Goal: Information Seeking & Learning: Learn about a topic

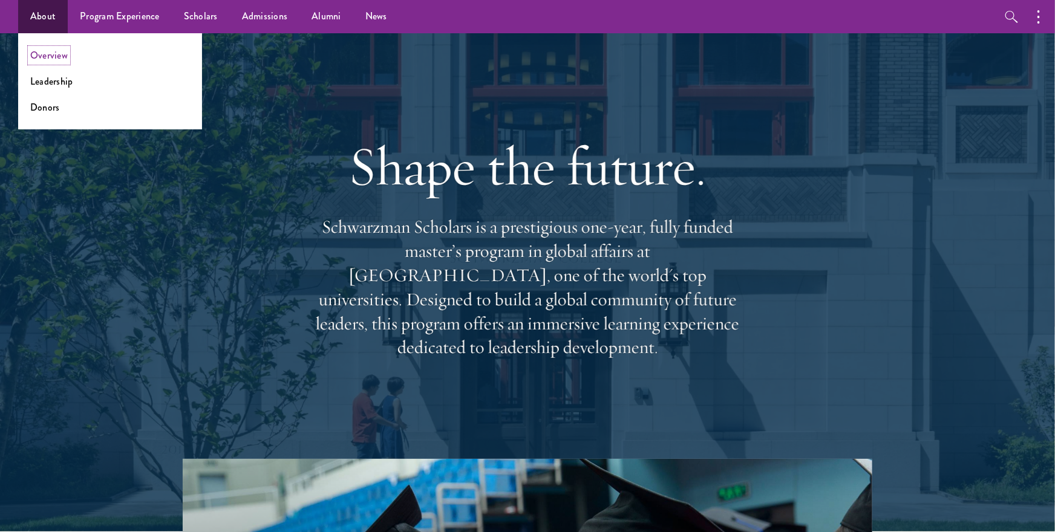
click at [54, 57] on link "Overview" at bounding box center [49, 55] width 38 height 14
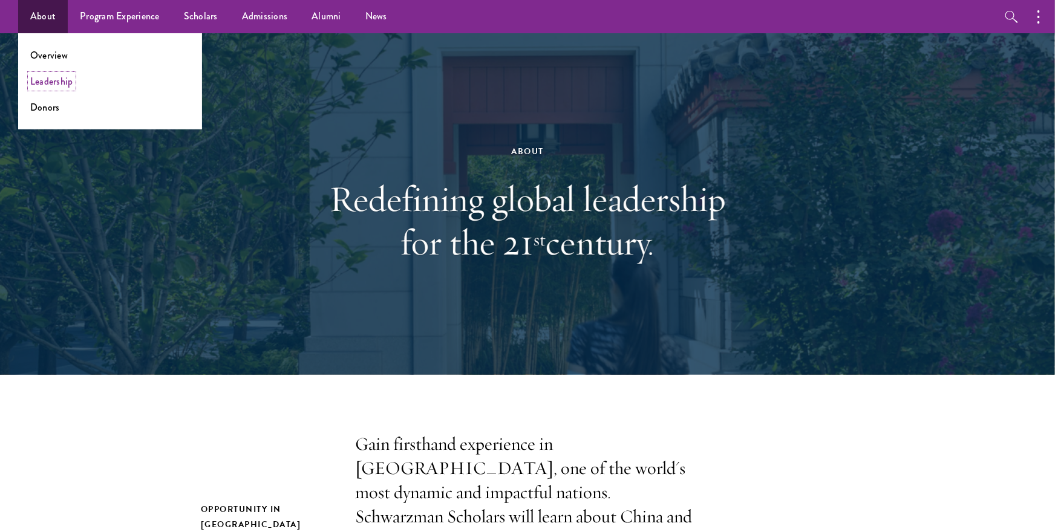
click at [47, 85] on link "Leadership" at bounding box center [51, 81] width 43 height 14
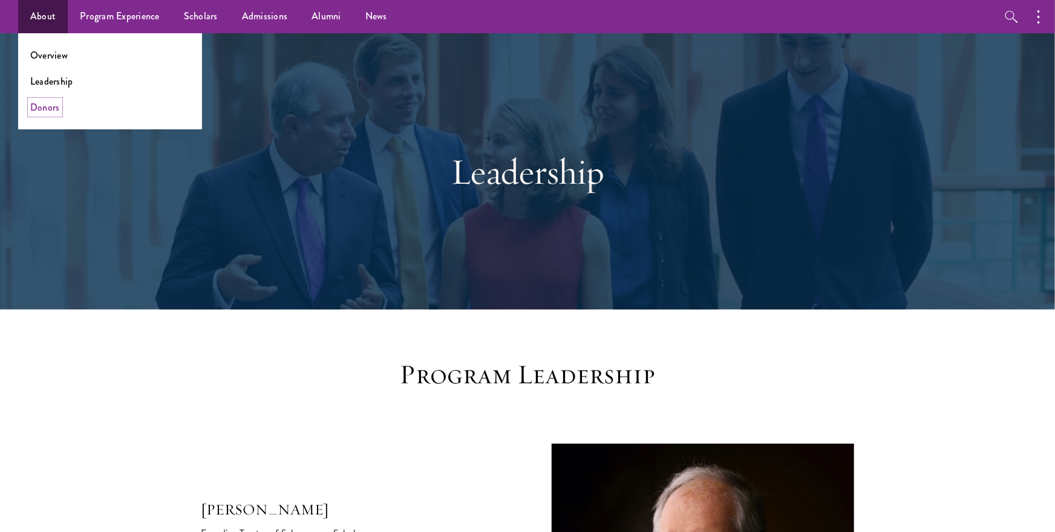
click at [50, 107] on link "Donors" at bounding box center [45, 107] width 30 height 14
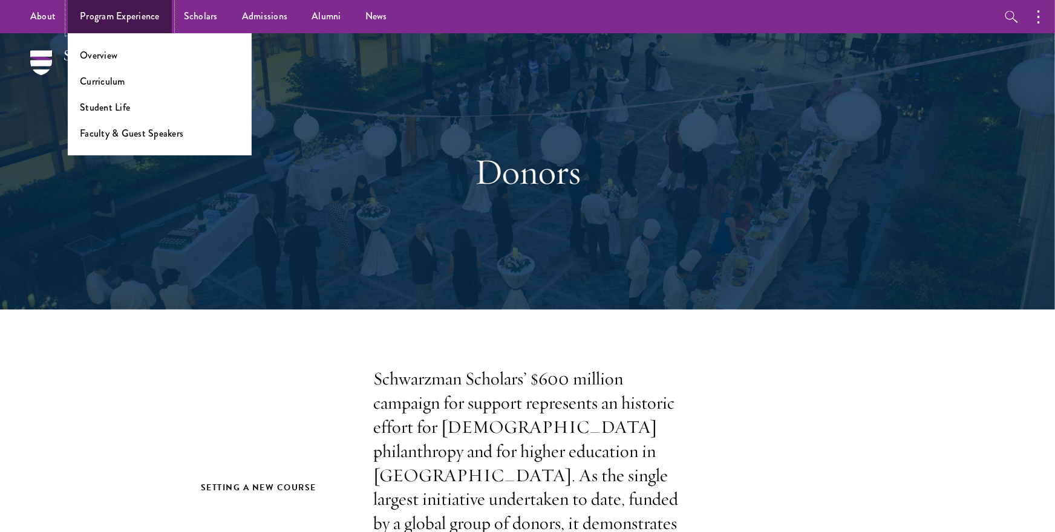
click at [116, 17] on link "Program Experience" at bounding box center [120, 16] width 104 height 33
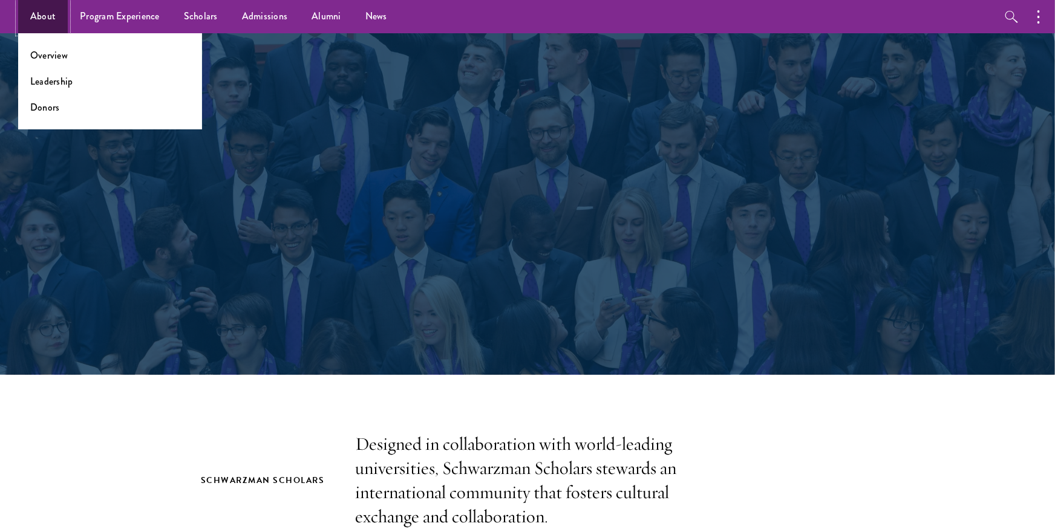
click at [37, 13] on link "About" at bounding box center [43, 16] width 50 height 33
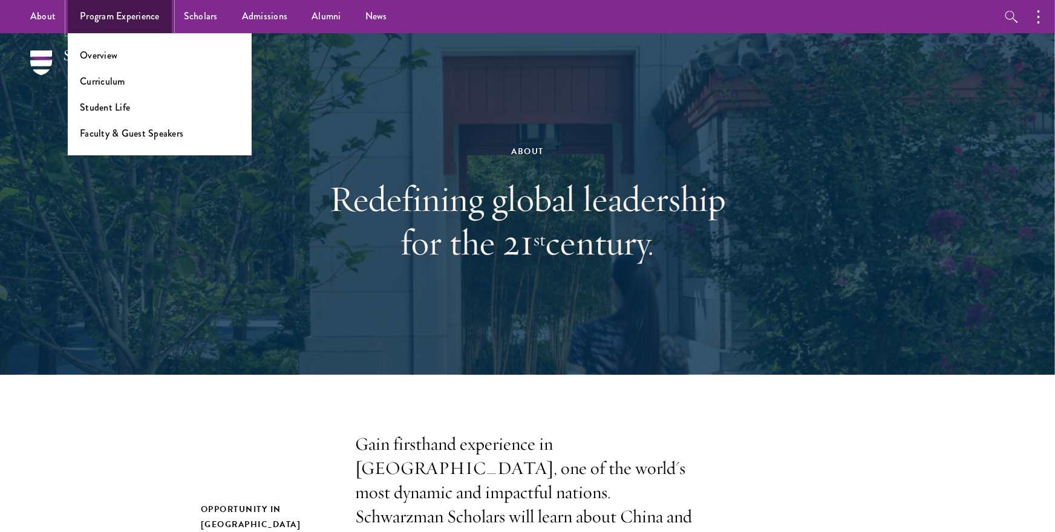
click at [137, 5] on link "Program Experience" at bounding box center [120, 16] width 104 height 33
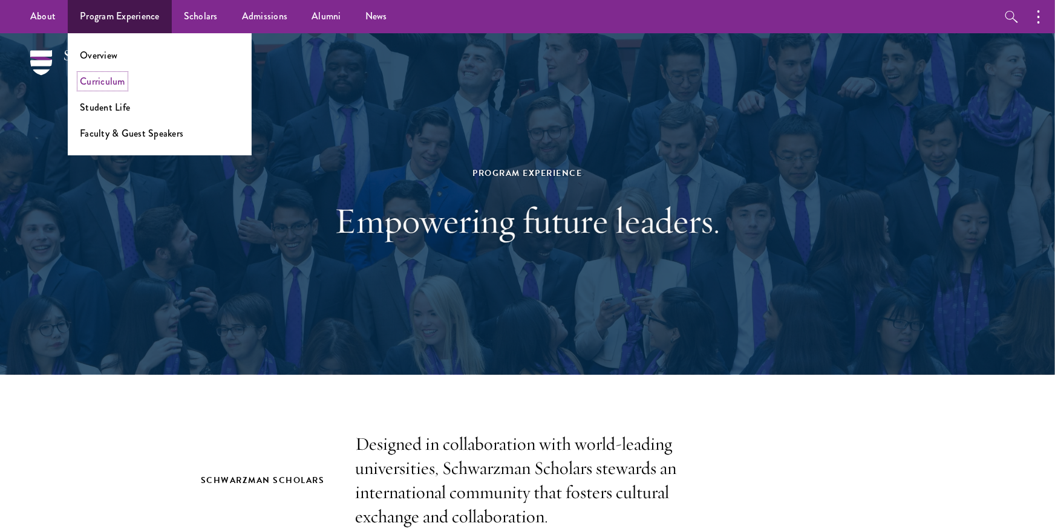
click at [106, 78] on link "Curriculum" at bounding box center [102, 81] width 45 height 14
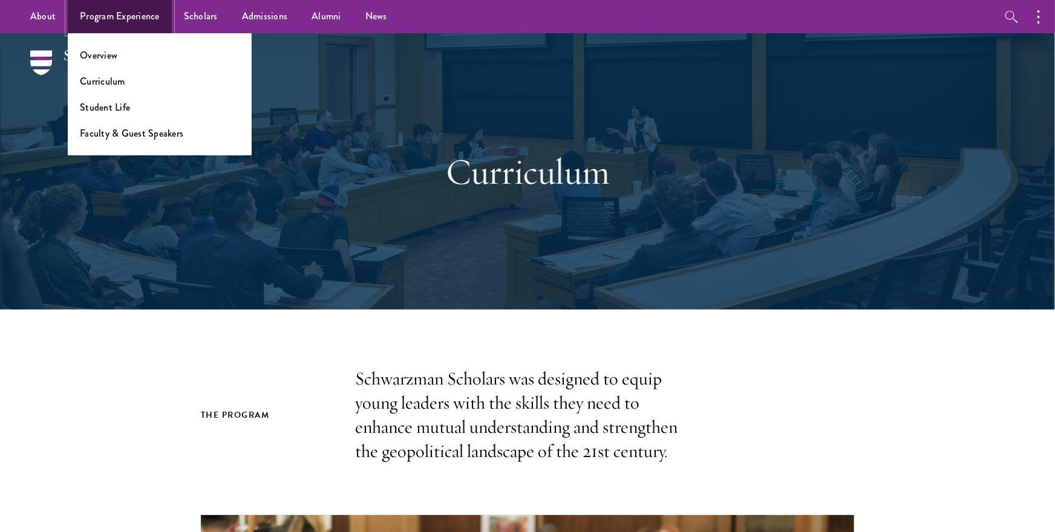
click at [158, 10] on link "Program Experience" at bounding box center [120, 16] width 104 height 33
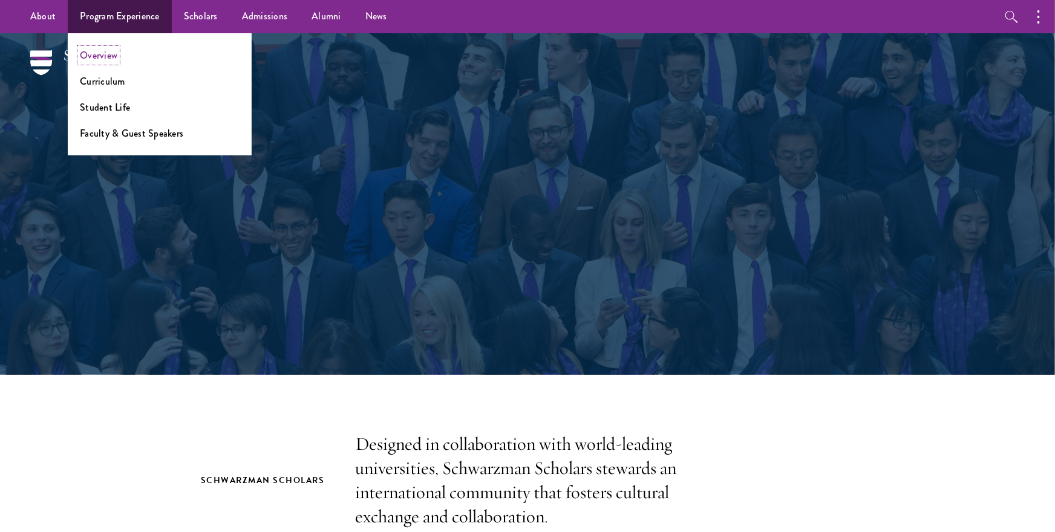
click at [113, 57] on link "Overview" at bounding box center [99, 55] width 38 height 14
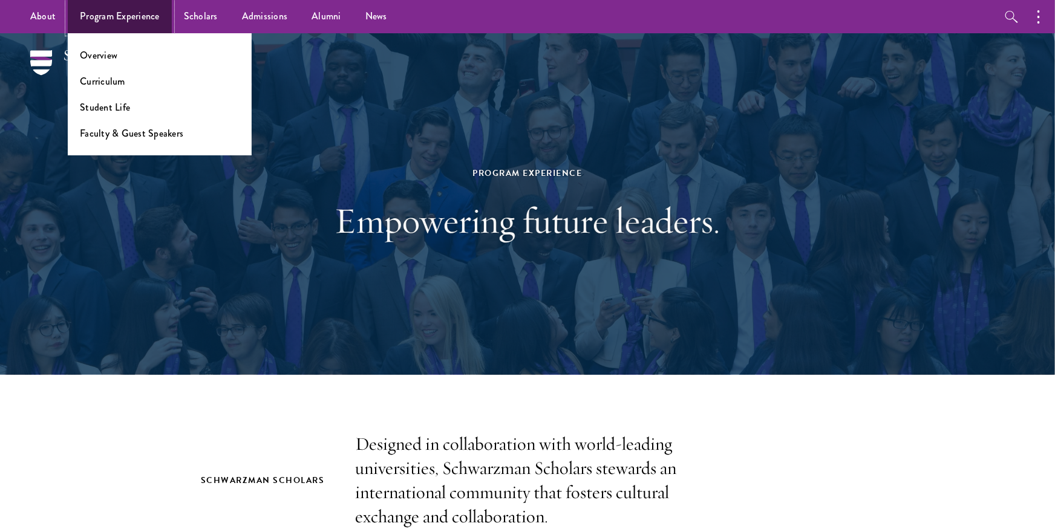
click at [129, 15] on link "Program Experience" at bounding box center [120, 16] width 104 height 33
click at [116, 108] on link "Student Life" at bounding box center [105, 107] width 50 height 14
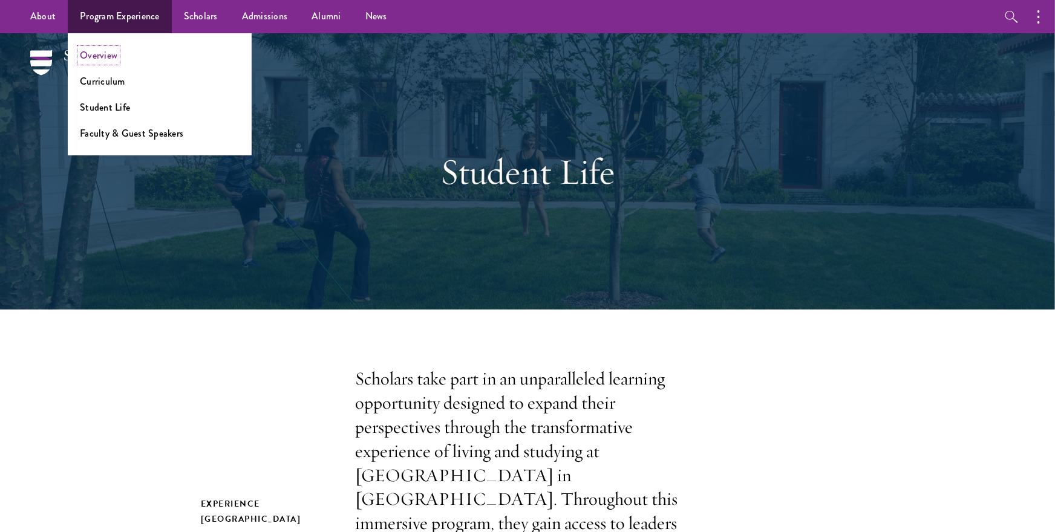
click at [109, 57] on link "Overview" at bounding box center [99, 55] width 38 height 14
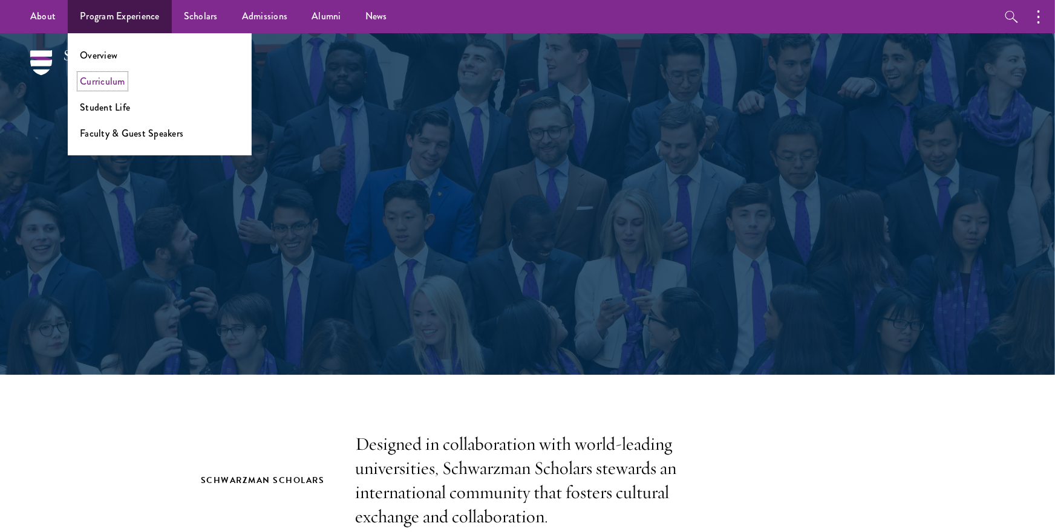
click at [117, 83] on link "Curriculum" at bounding box center [102, 81] width 45 height 14
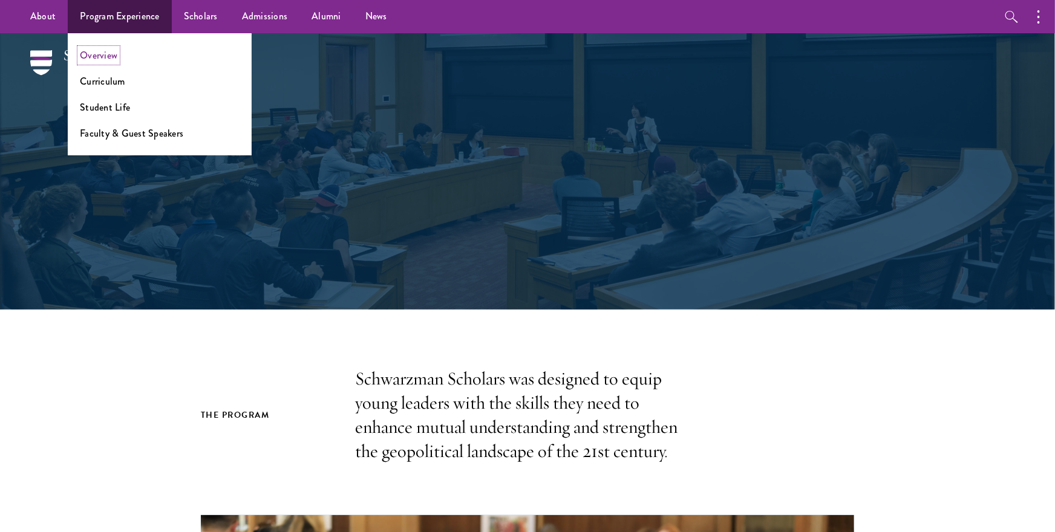
click at [103, 53] on link "Overview" at bounding box center [99, 55] width 38 height 14
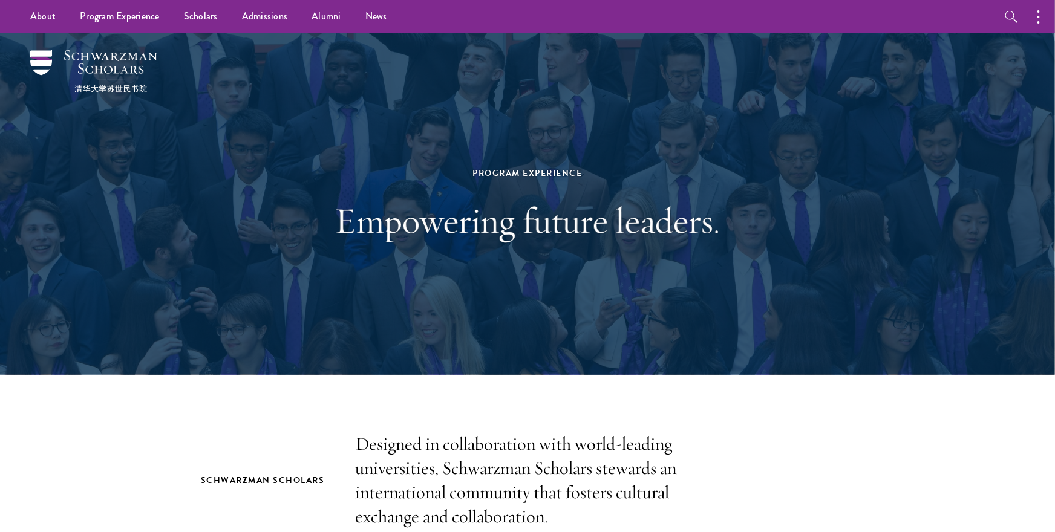
click at [180, 182] on div "Program Experience Empowering future leaders." at bounding box center [527, 204] width 871 height 342
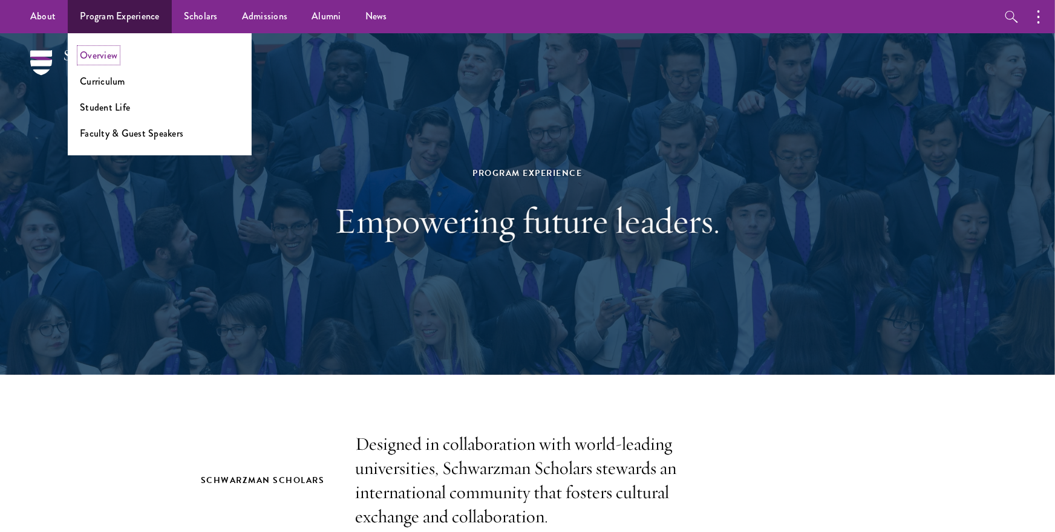
click at [99, 52] on link "Overview" at bounding box center [99, 55] width 38 height 14
click at [97, 80] on link "Curriculum" at bounding box center [102, 81] width 45 height 14
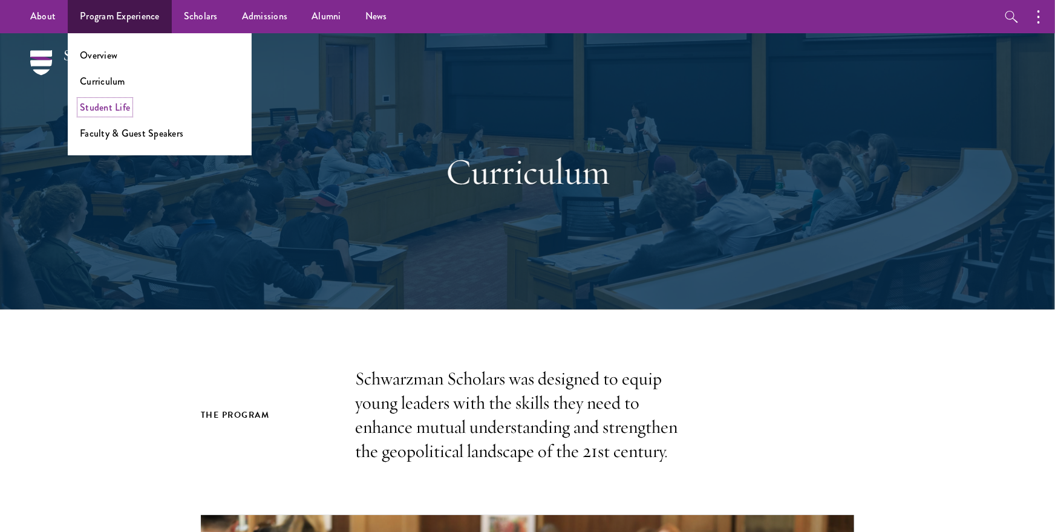
click at [101, 111] on link "Student Life" at bounding box center [105, 107] width 50 height 14
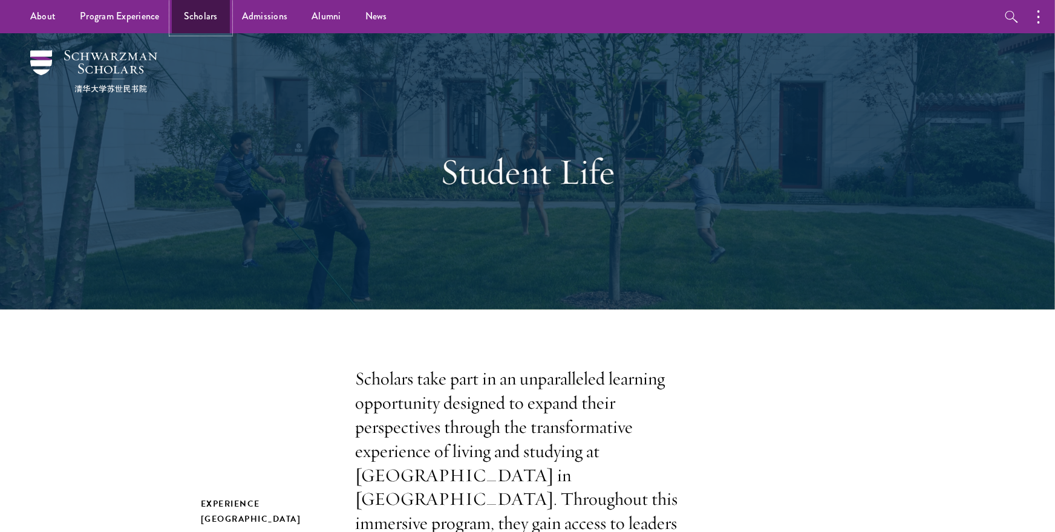
click at [209, 10] on link "Scholars" at bounding box center [201, 16] width 58 height 33
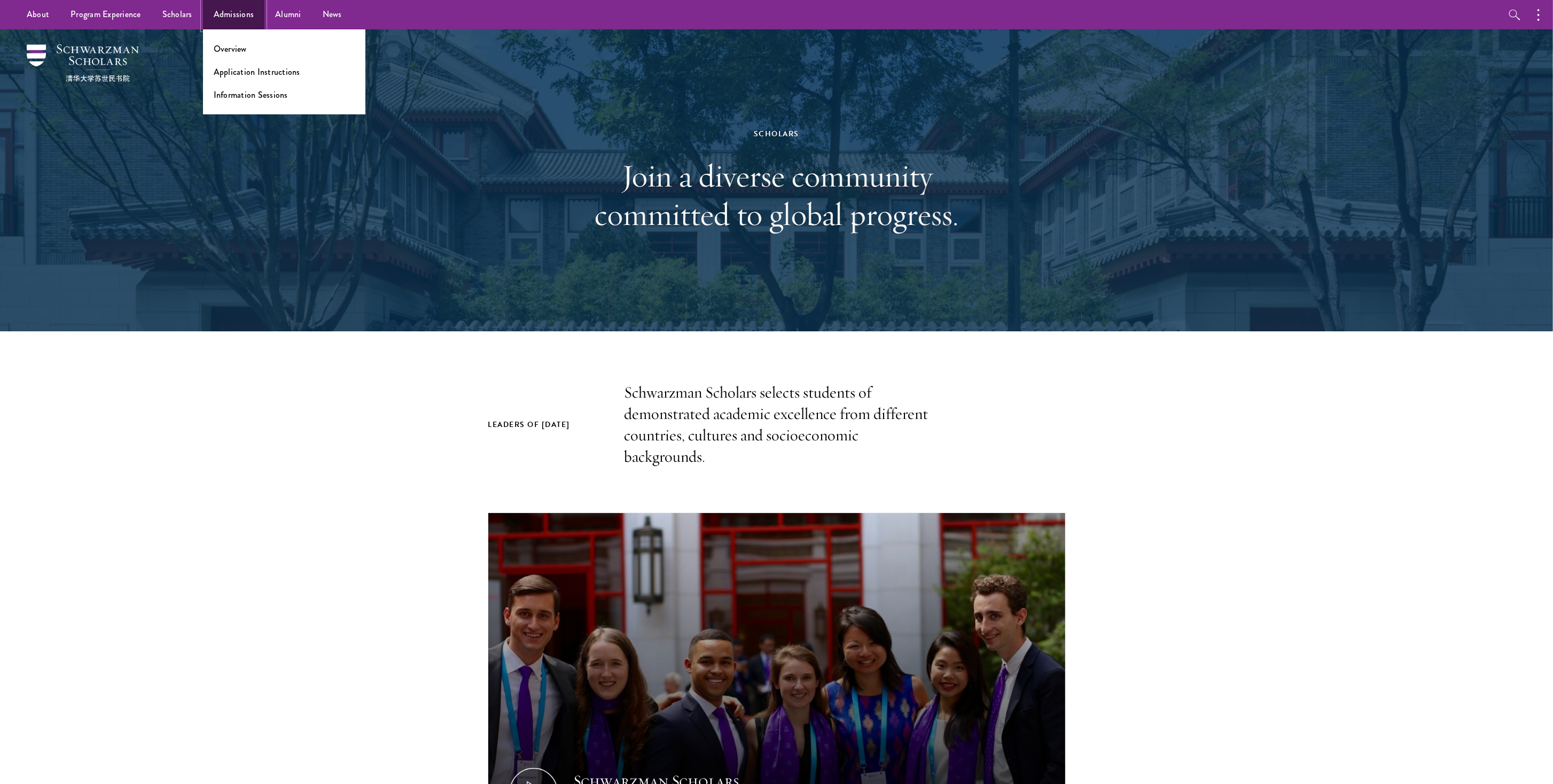
click at [232, 6] on link "Admissions" at bounding box center [234, 14] width 62 height 29
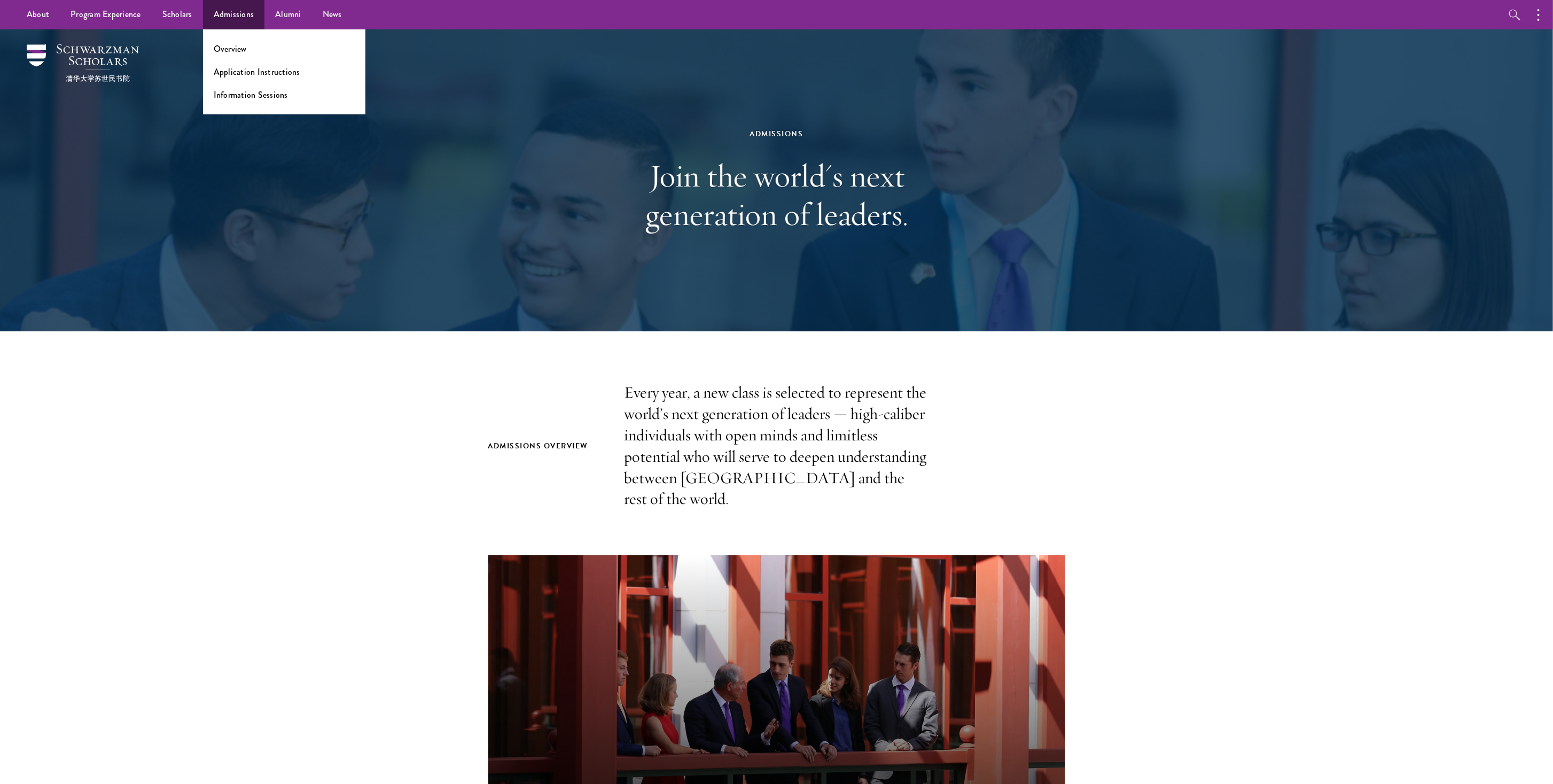
click at [255, 64] on ul "Overview Application Instructions Information Sessions" at bounding box center [284, 72] width 162 height 85
click at [256, 71] on link "Application Instructions" at bounding box center [257, 72] width 87 height 12
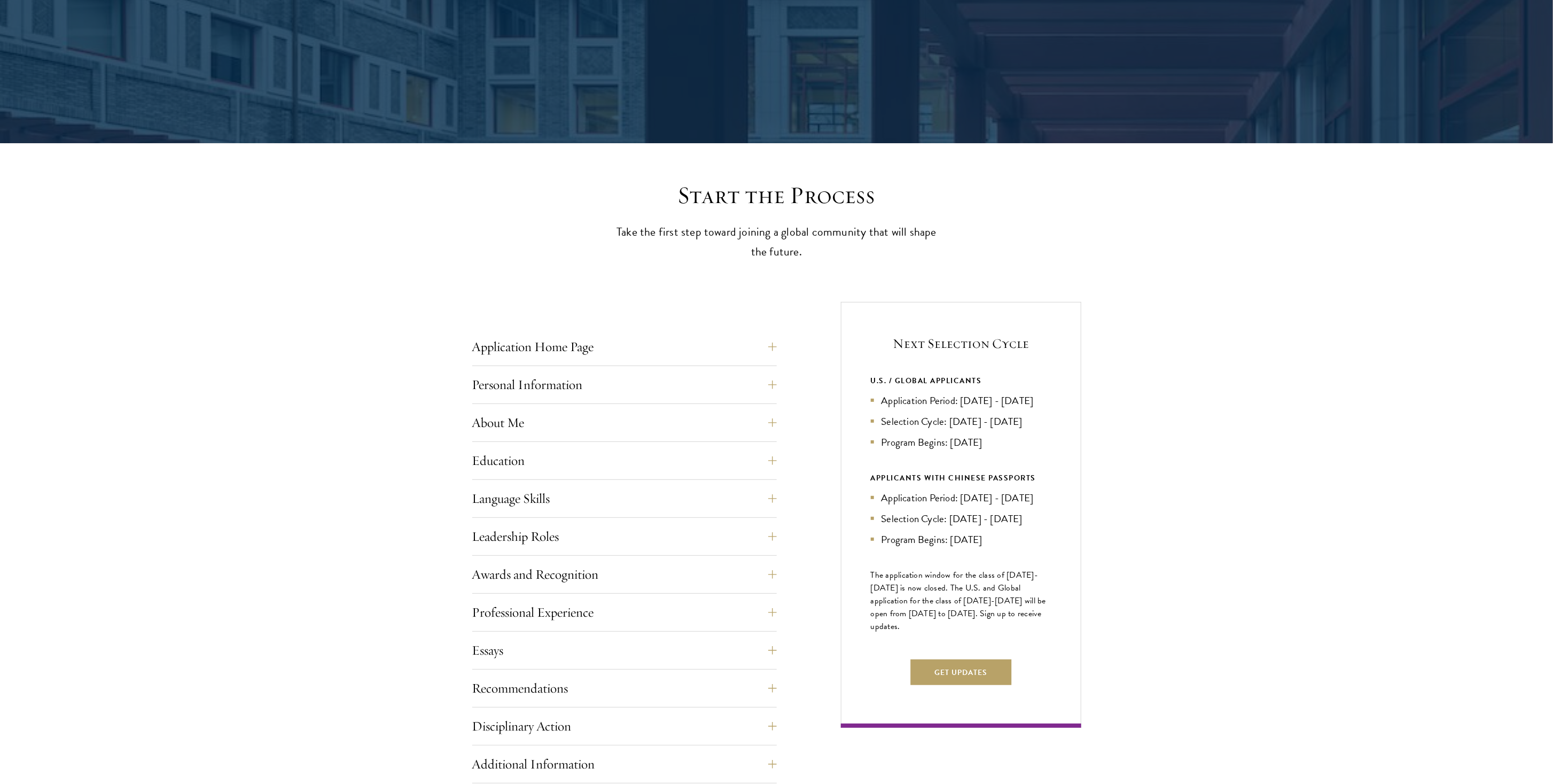
scroll to position [214, 0]
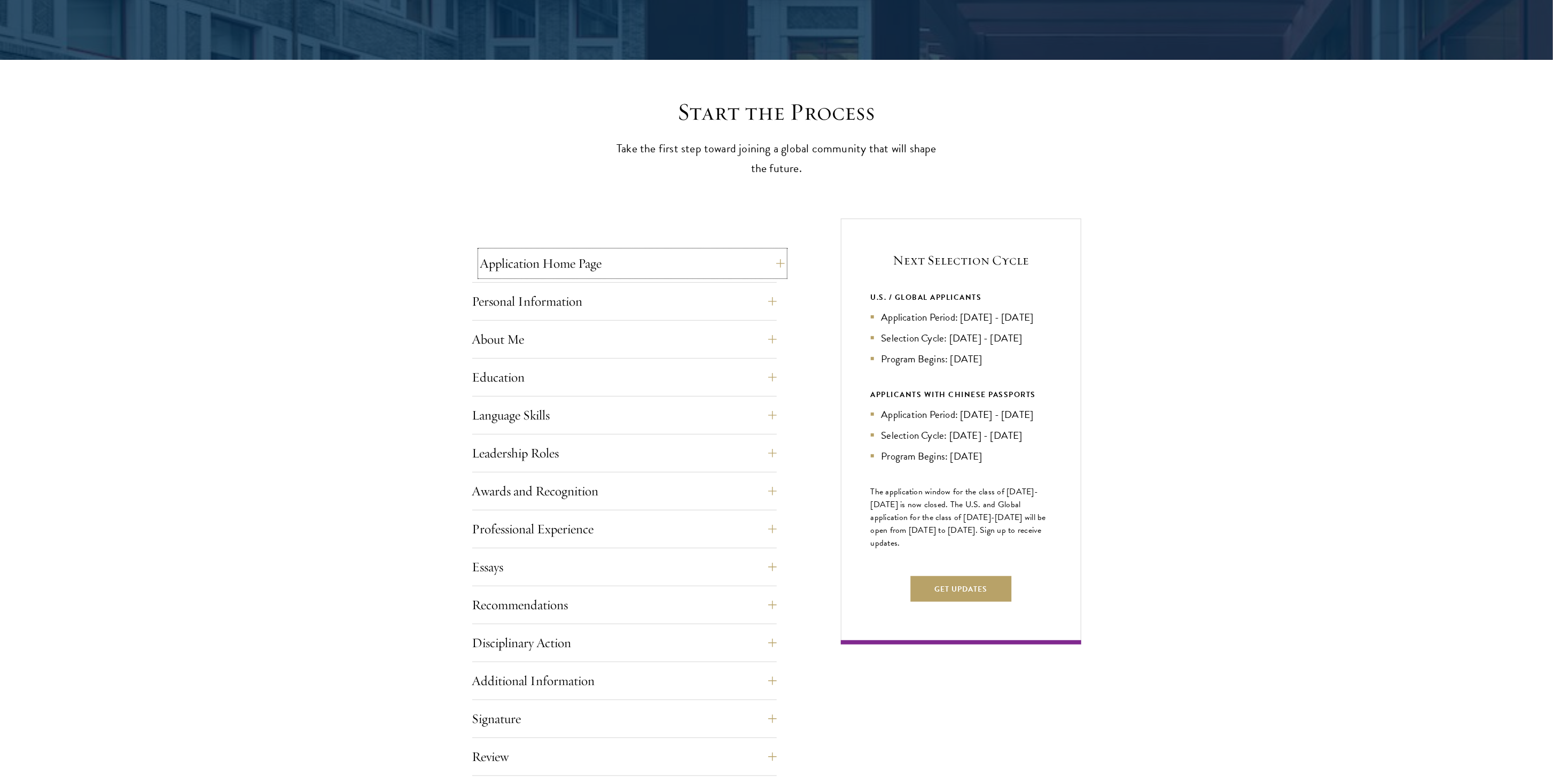
click at [544, 264] on button "Application Home Page" at bounding box center [632, 263] width 305 height 26
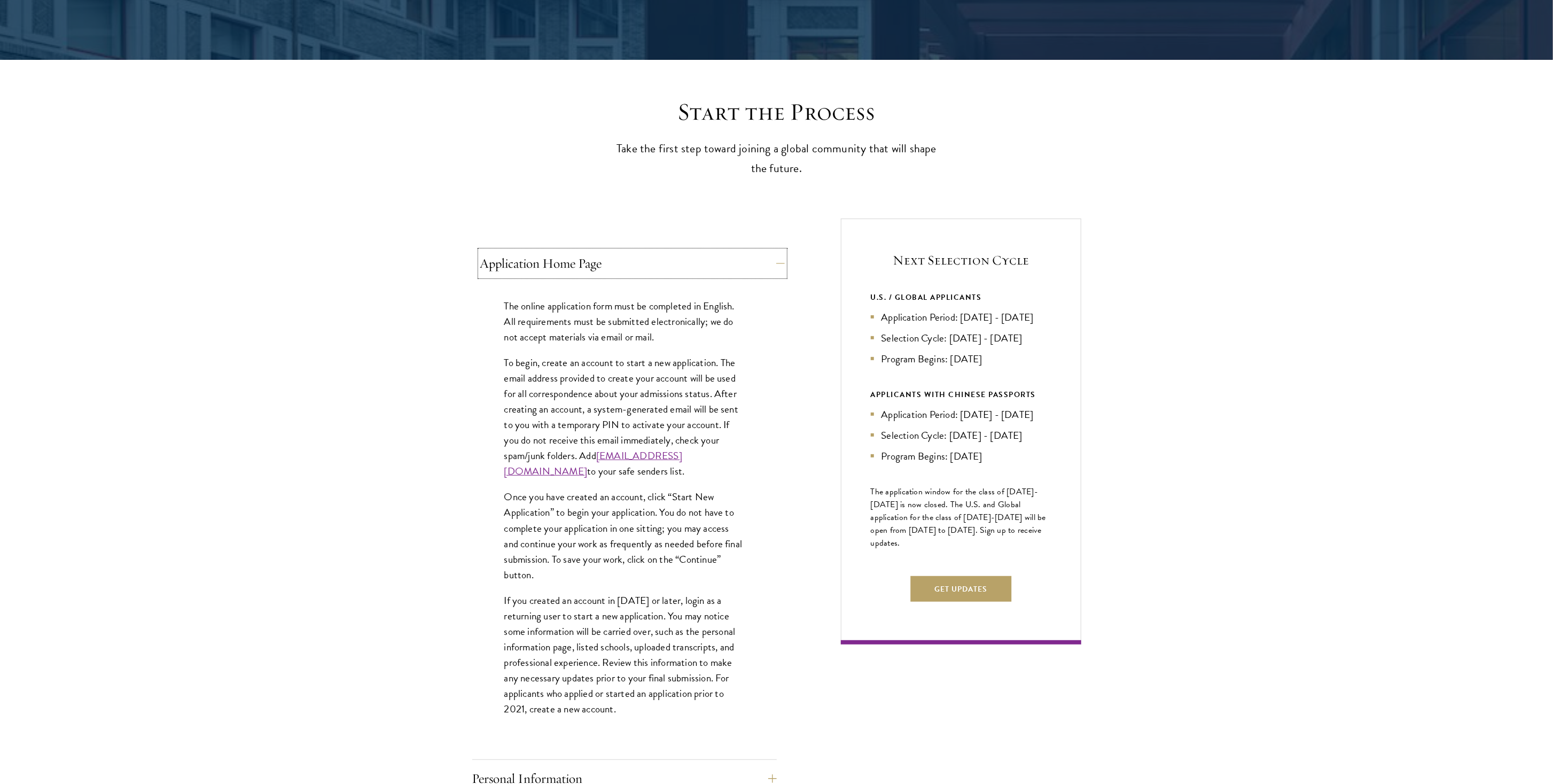
click at [544, 264] on button "Application Home Page" at bounding box center [632, 263] width 305 height 26
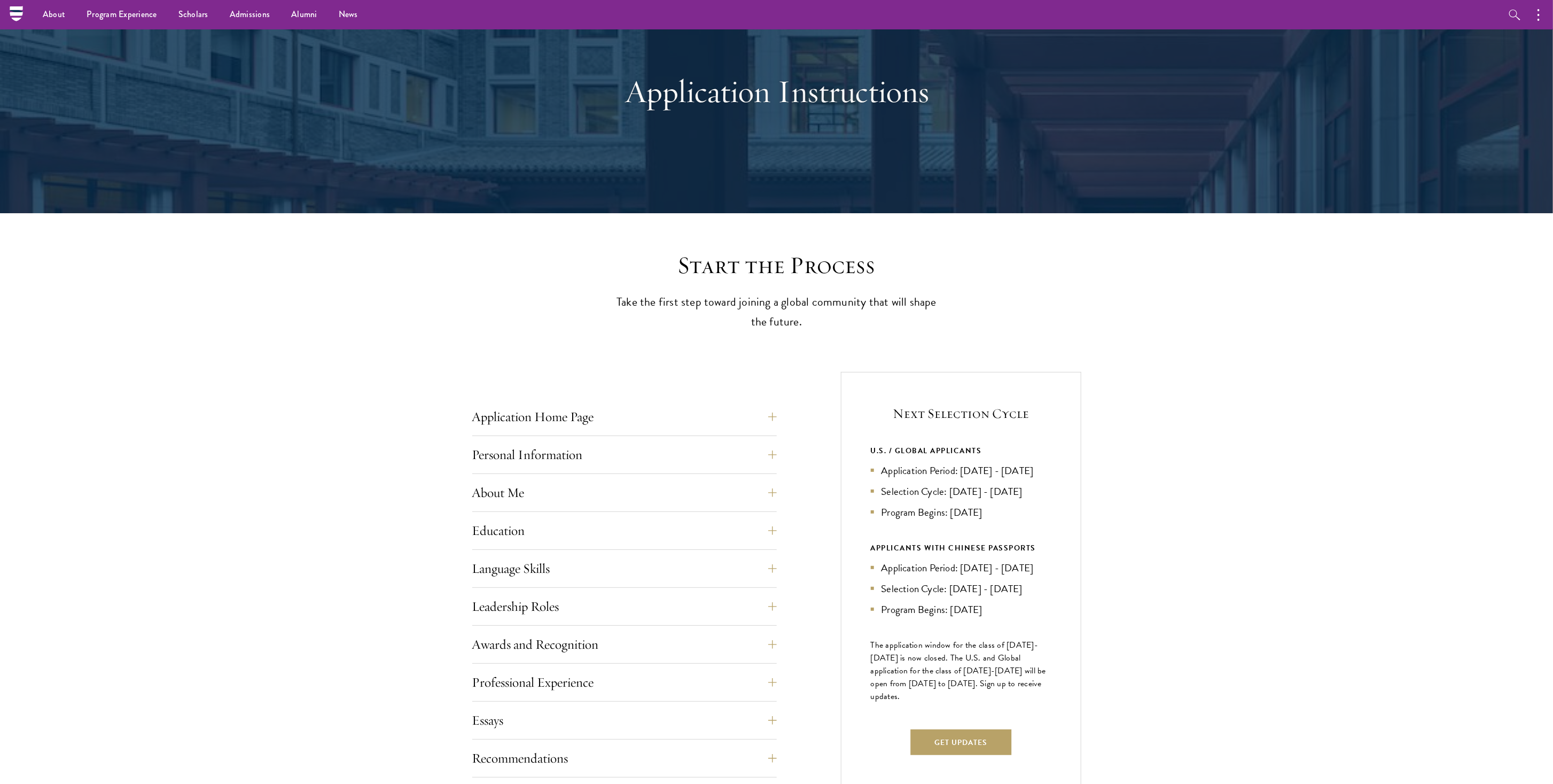
scroll to position [0, 0]
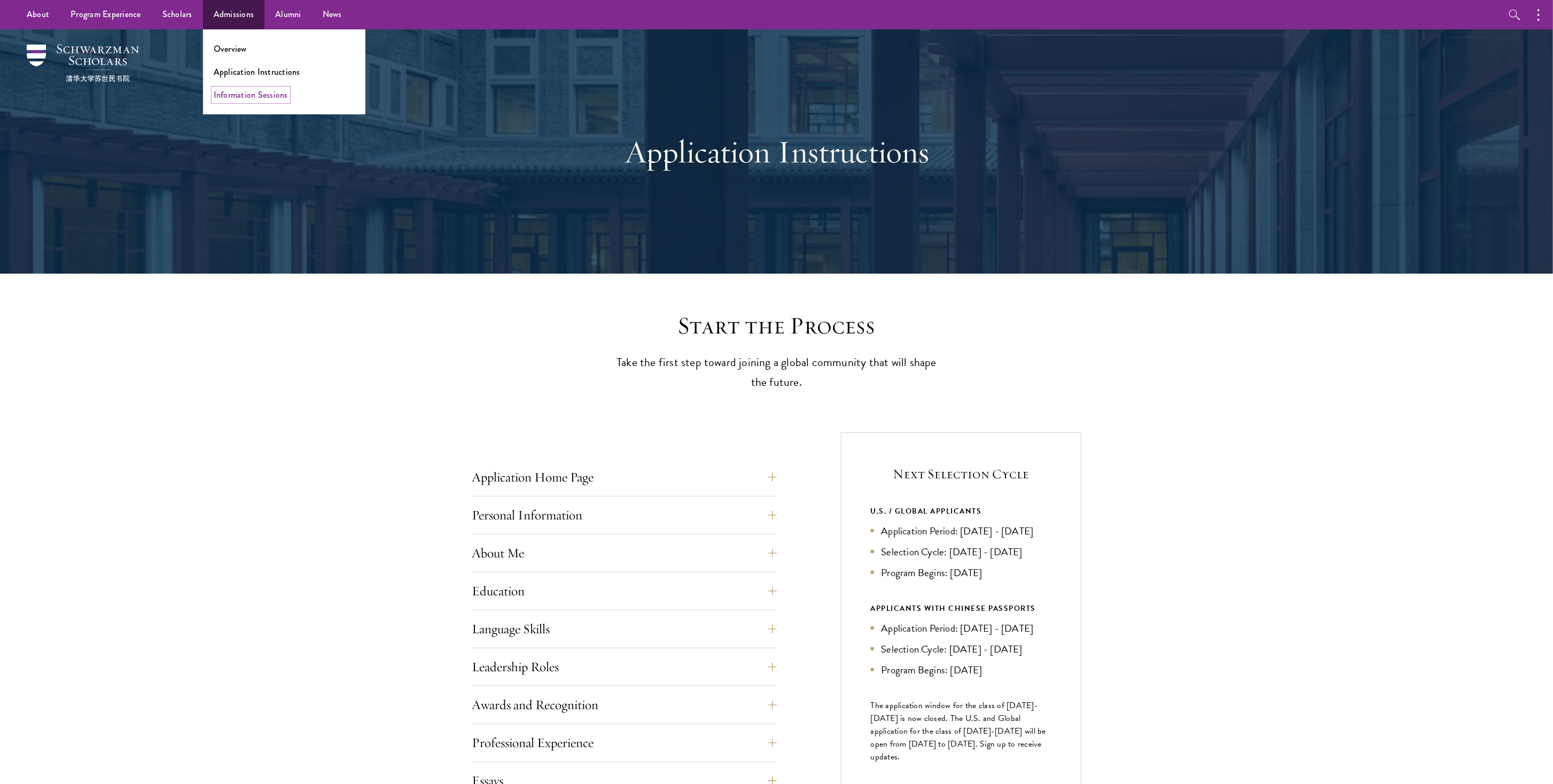
click at [255, 93] on link "Information Sessions" at bounding box center [251, 94] width 74 height 12
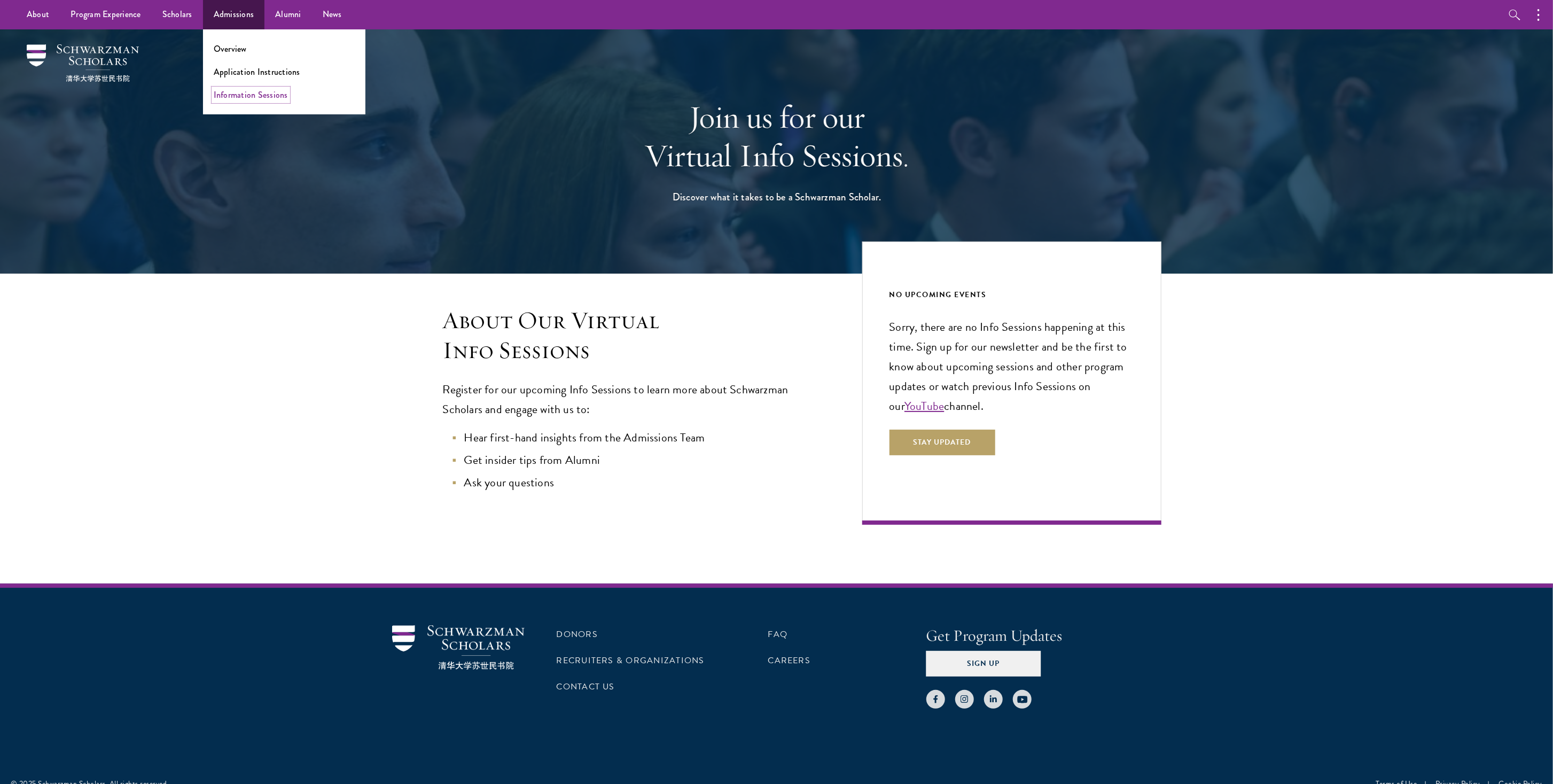
click at [248, 95] on link "Information Sessions" at bounding box center [251, 94] width 74 height 12
click at [237, 70] on link "Application Instructions" at bounding box center [257, 72] width 87 height 12
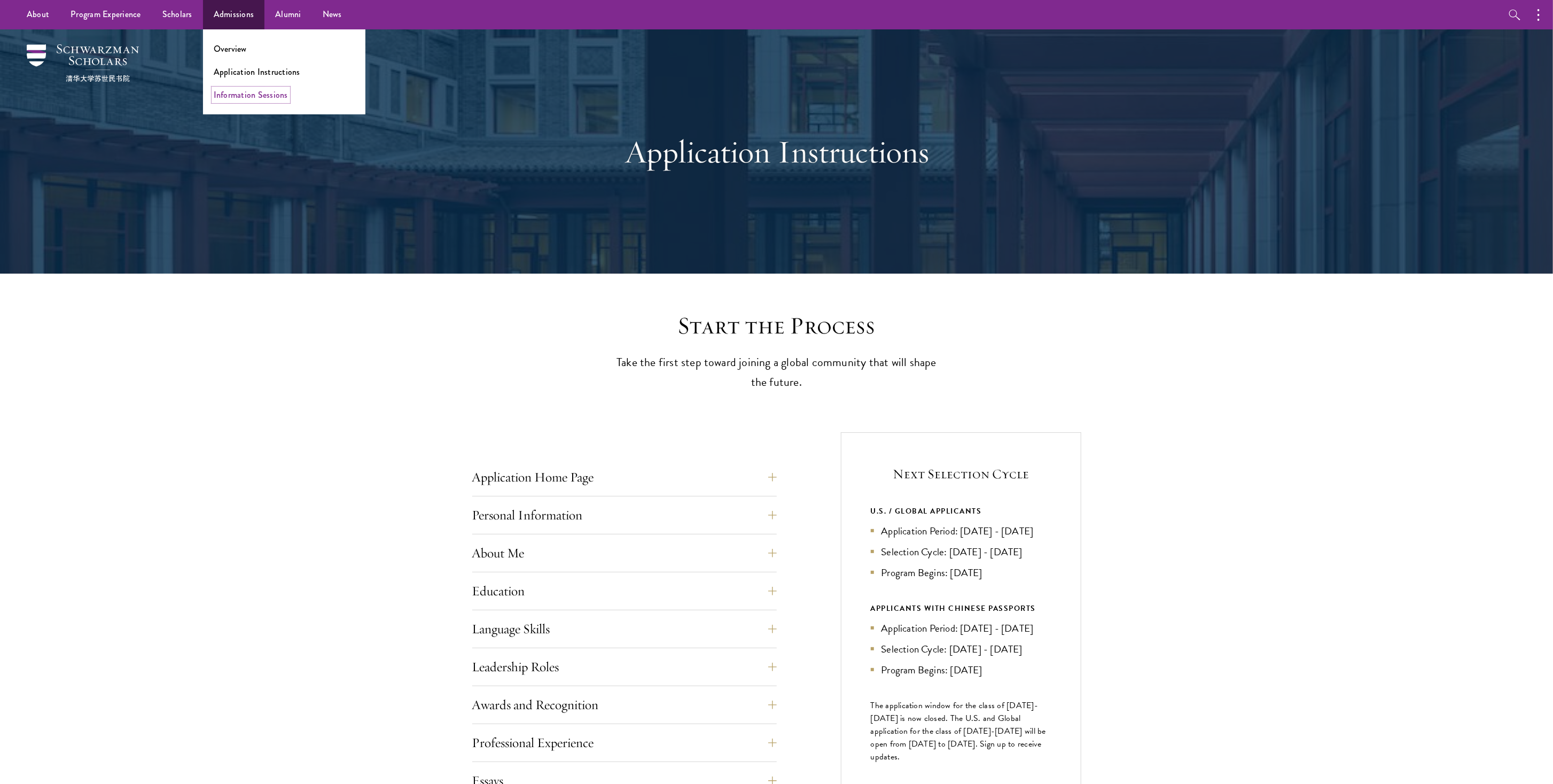
click at [253, 96] on link "Information Sessions" at bounding box center [251, 94] width 74 height 12
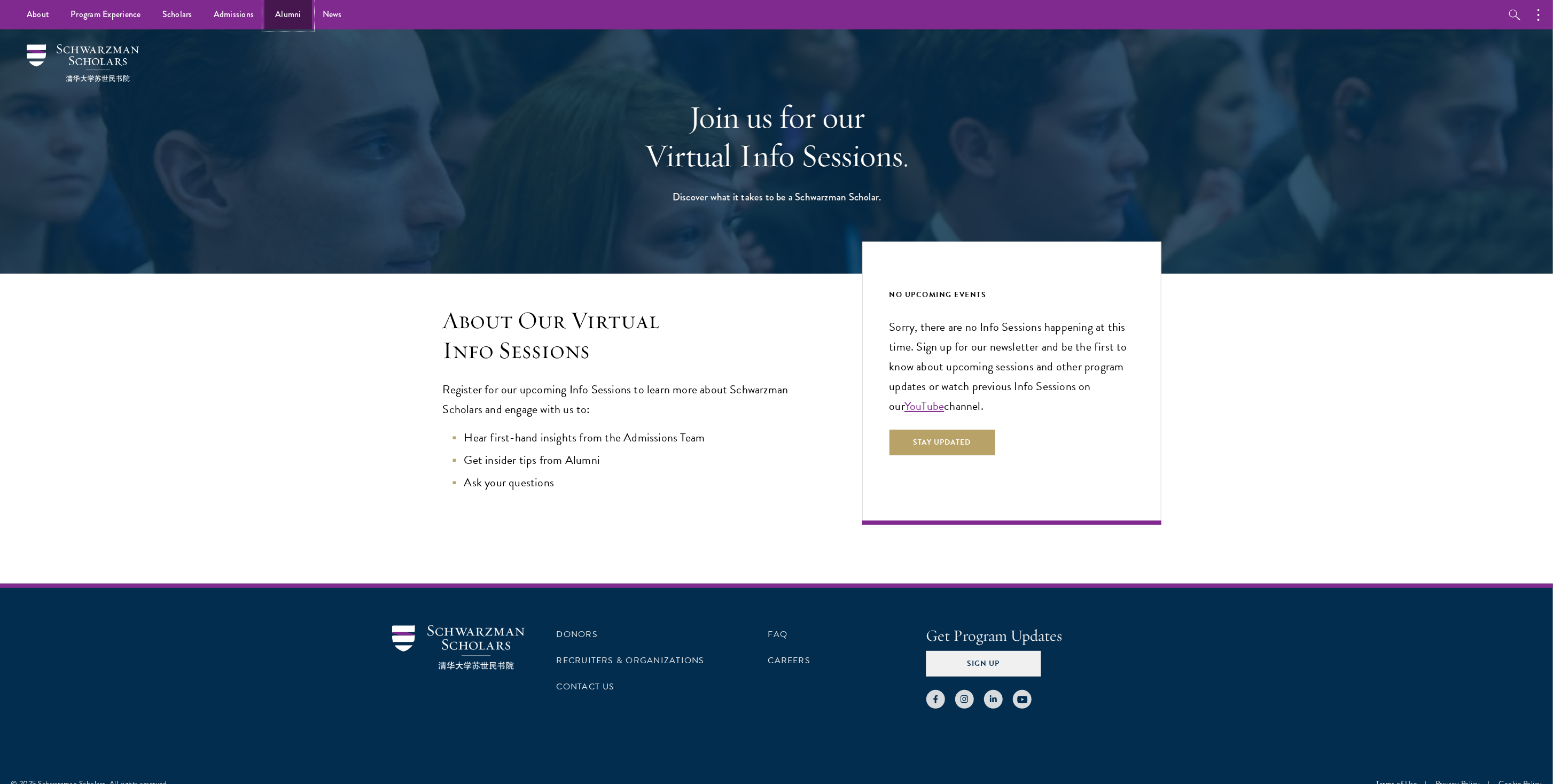
click at [279, 17] on link "Alumni" at bounding box center [288, 14] width 48 height 29
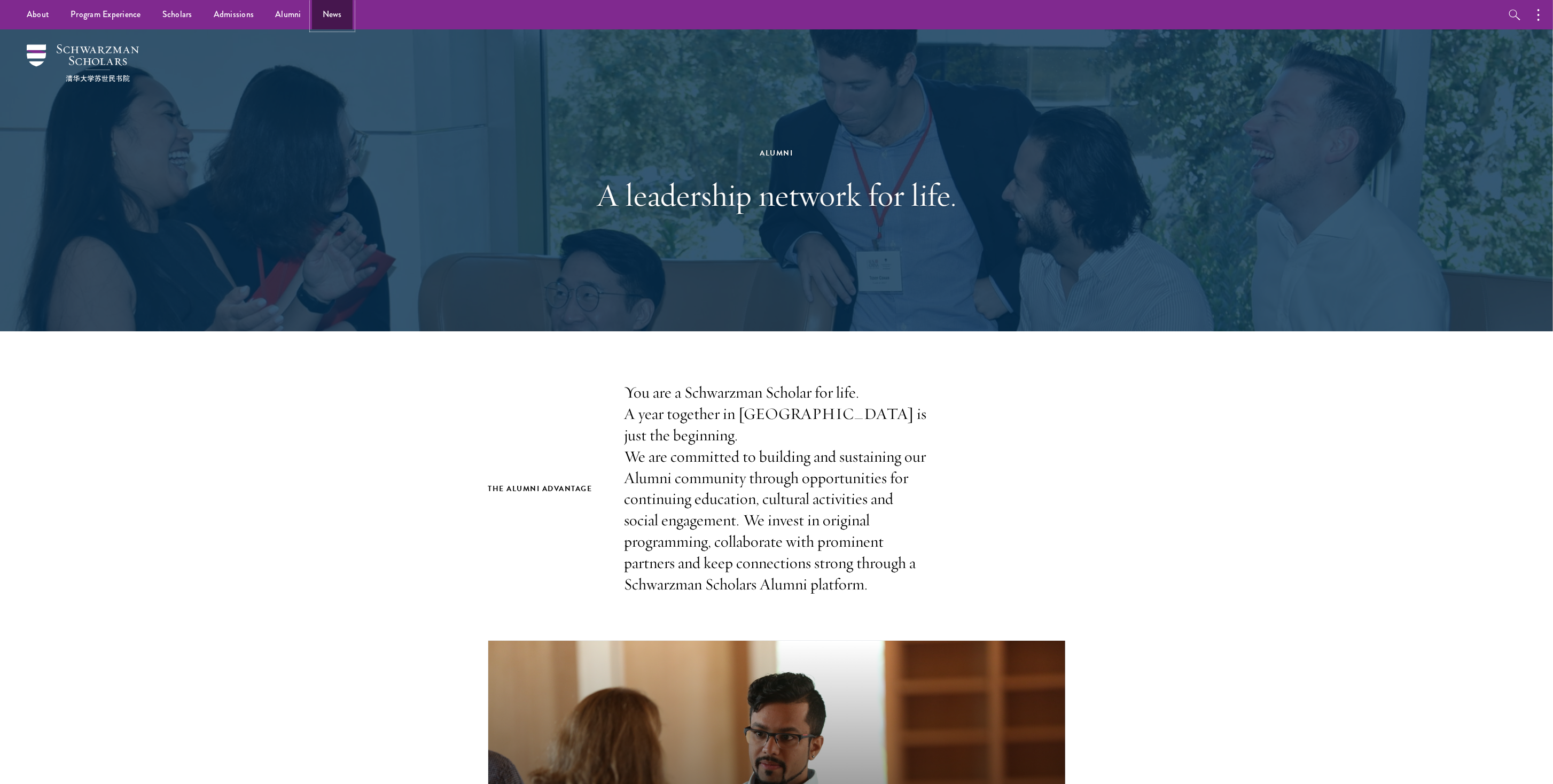
click at [321, 11] on link "News" at bounding box center [332, 14] width 41 height 29
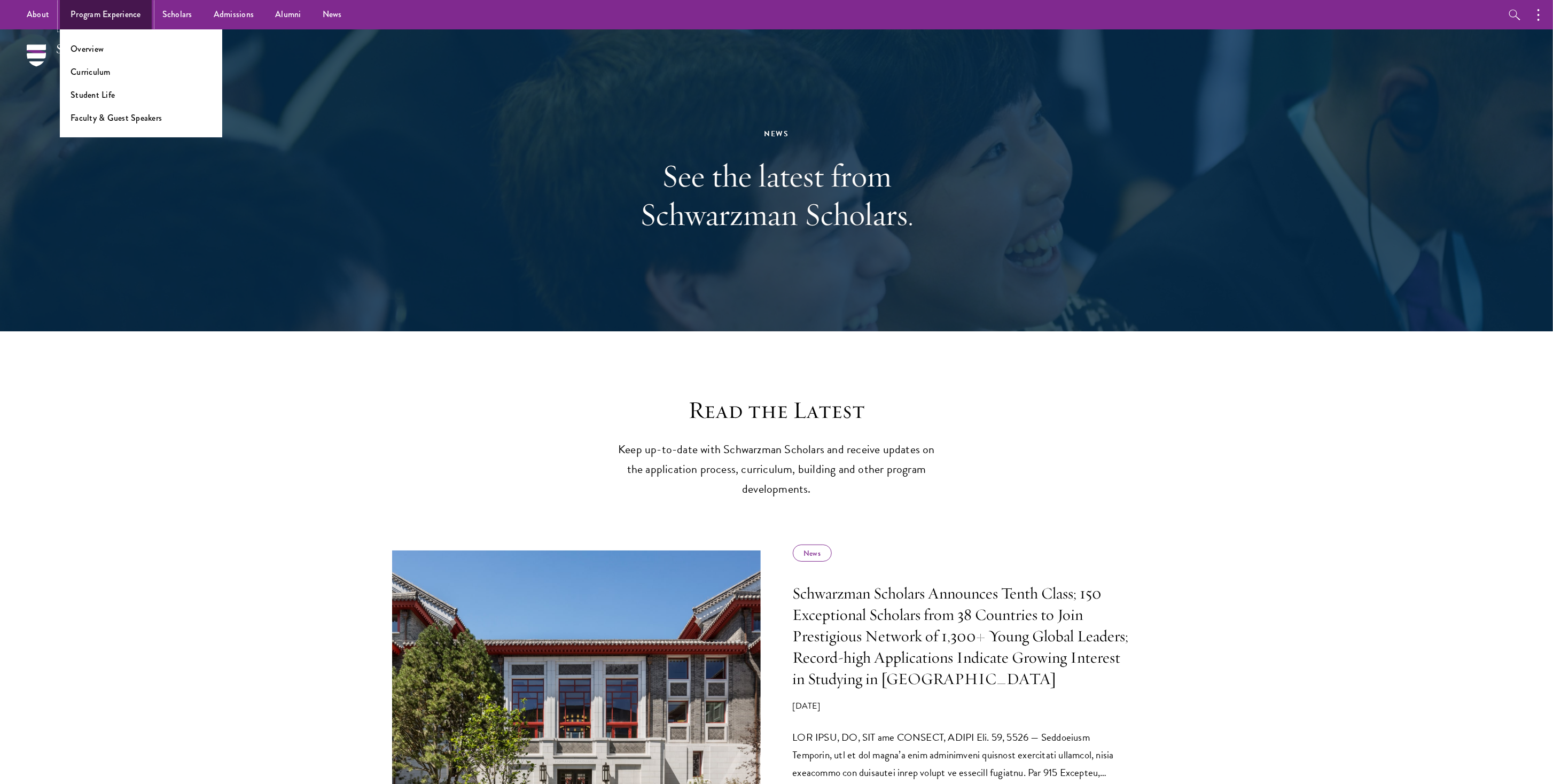
click at [117, 25] on link "Program Experience" at bounding box center [106, 14] width 92 height 29
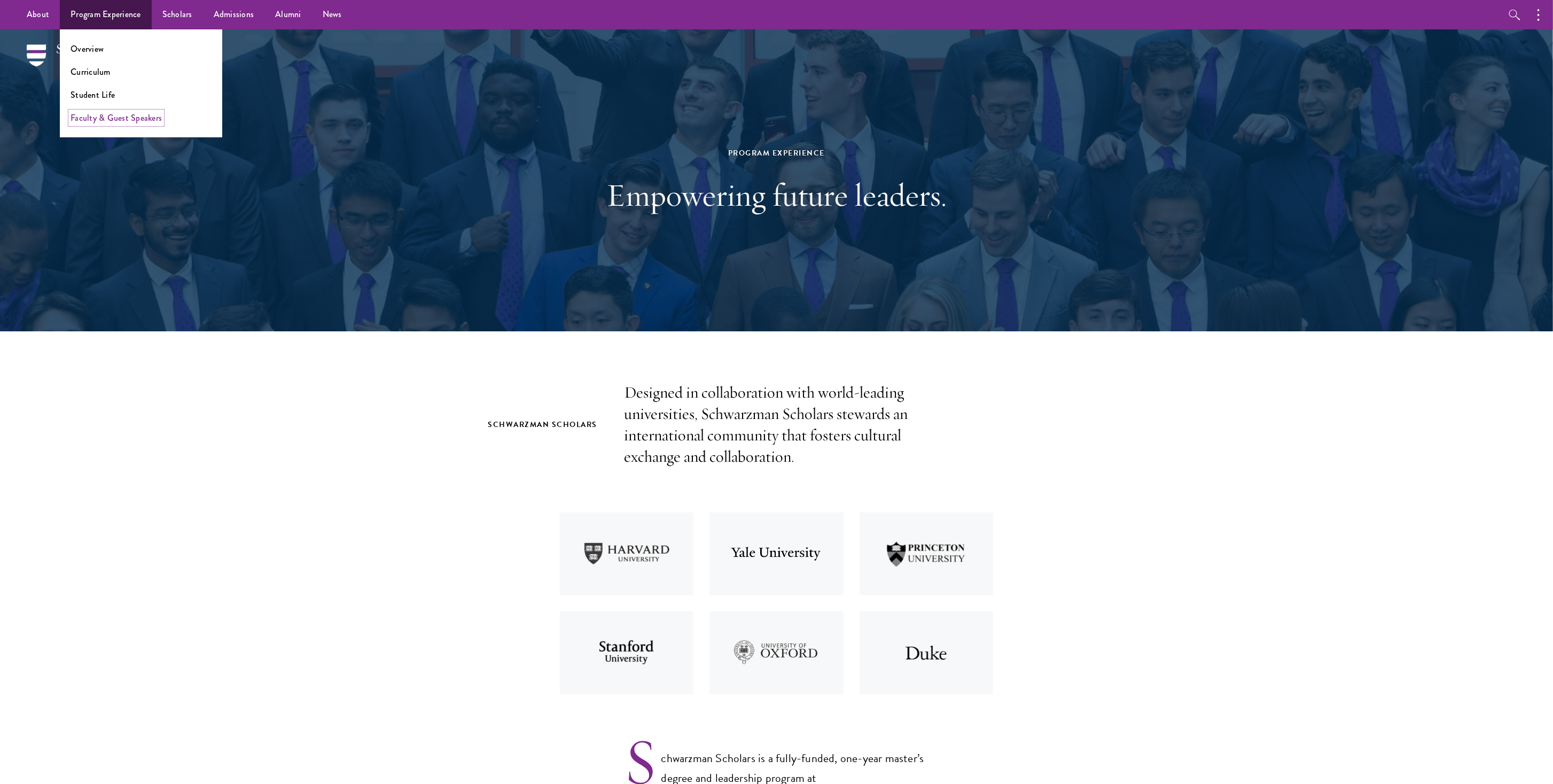
click at [107, 117] on link "Faculty & Guest Speakers" at bounding box center [116, 117] width 91 height 12
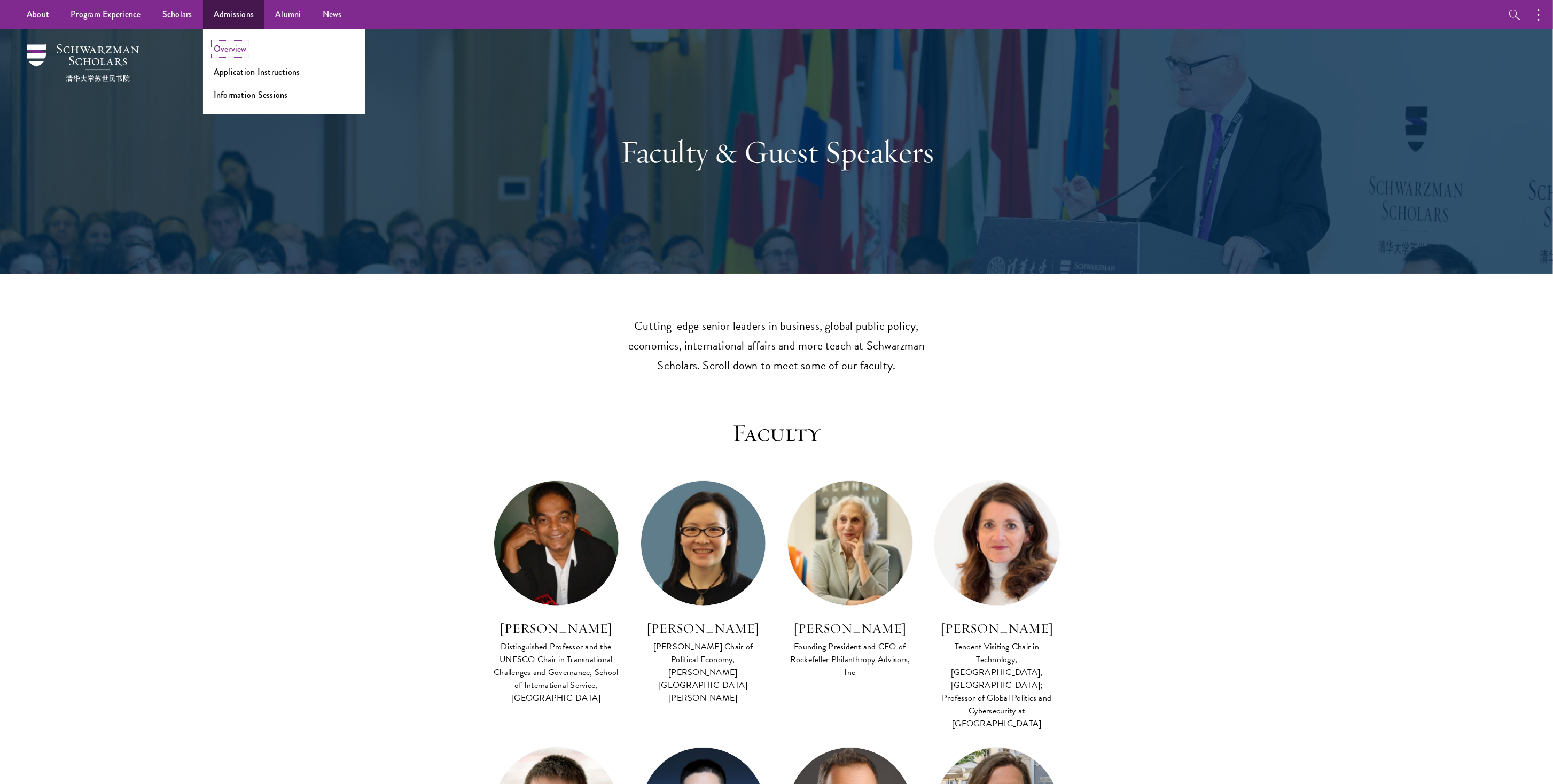
click at [241, 42] on link "Overview" at bounding box center [230, 49] width 34 height 12
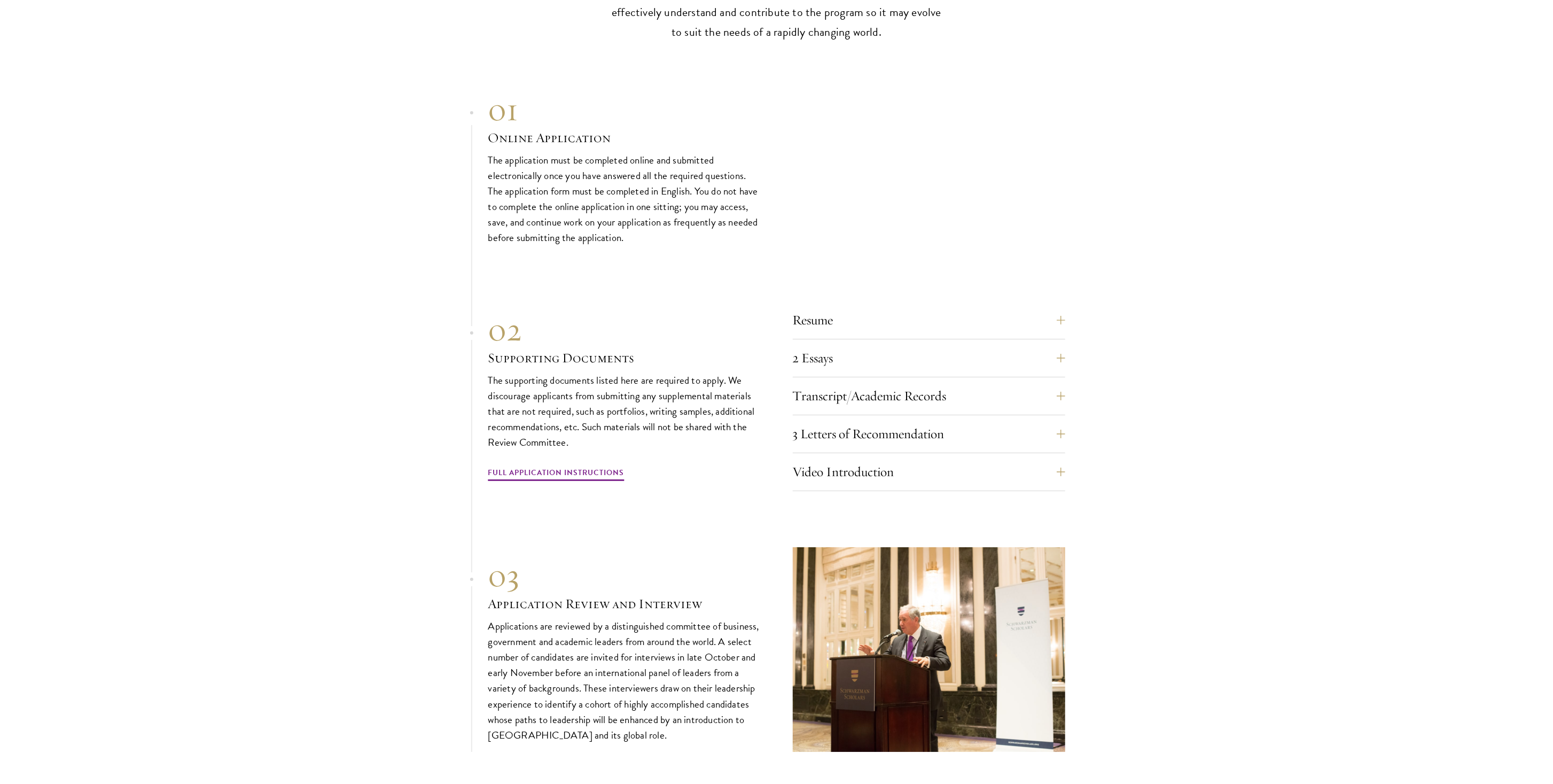
scroll to position [3133, 0]
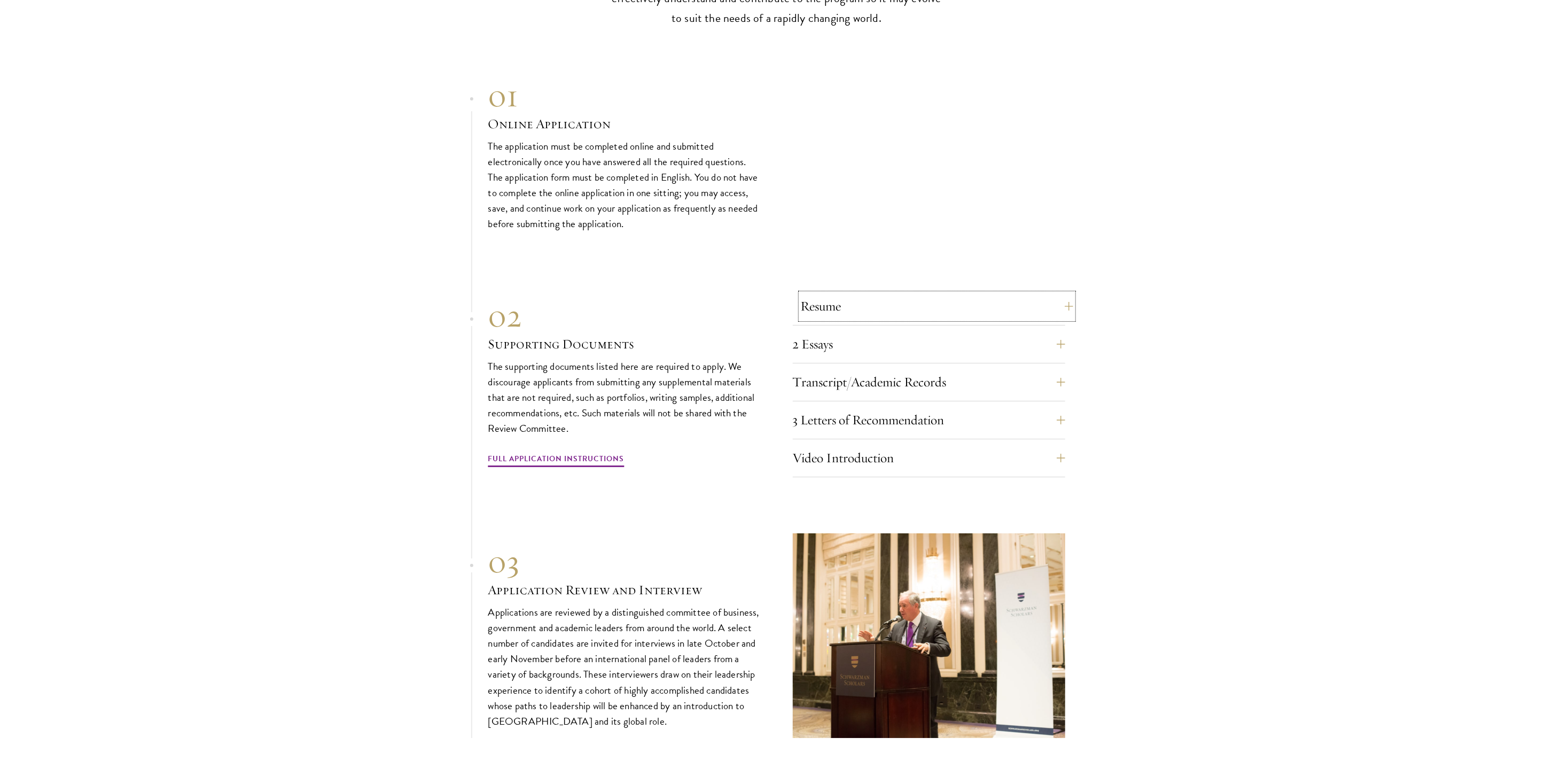
click at [888, 293] on button "Resume" at bounding box center [937, 305] width 273 height 26
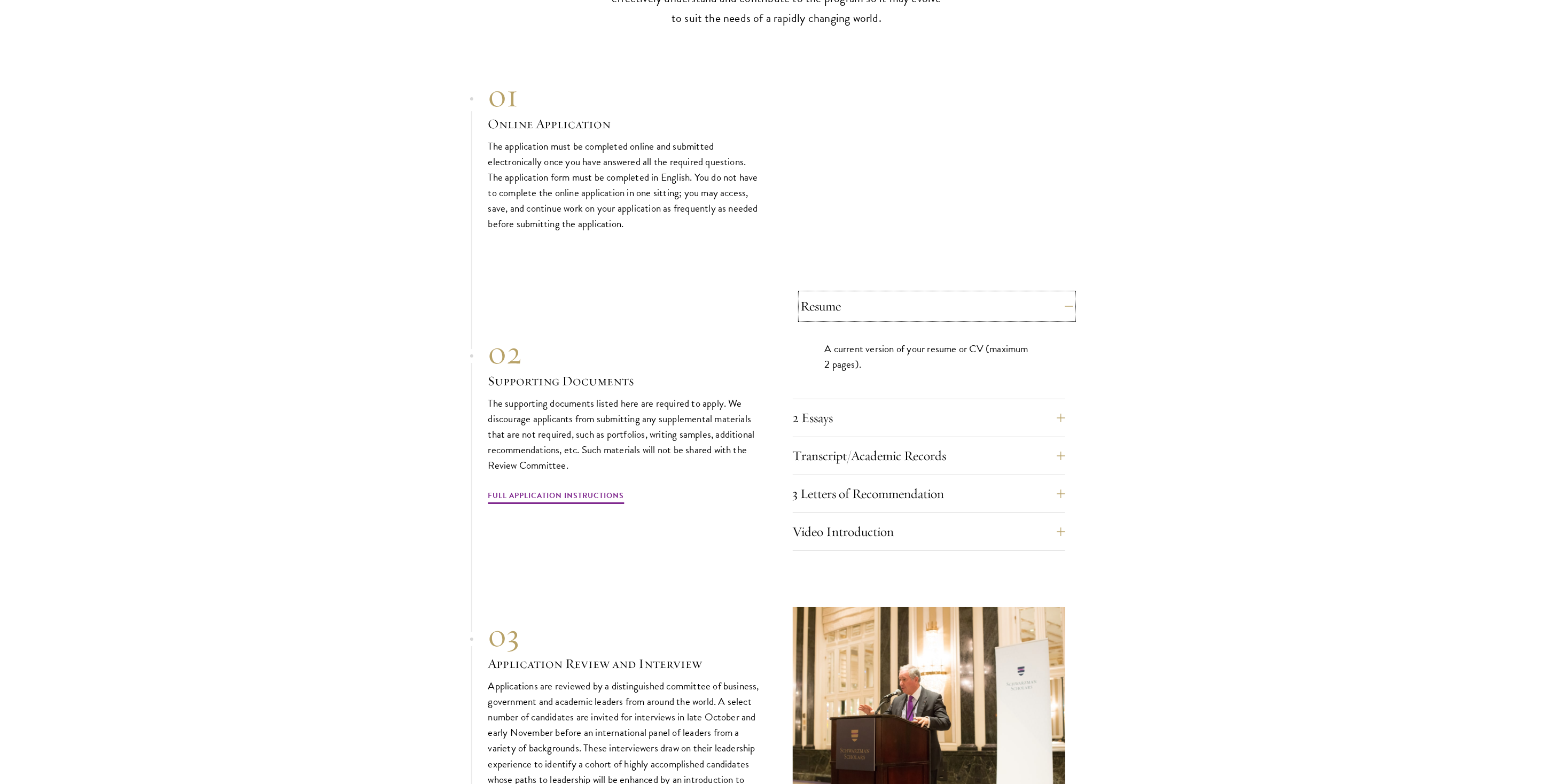
click at [888, 293] on button "Resume" at bounding box center [937, 305] width 273 height 26
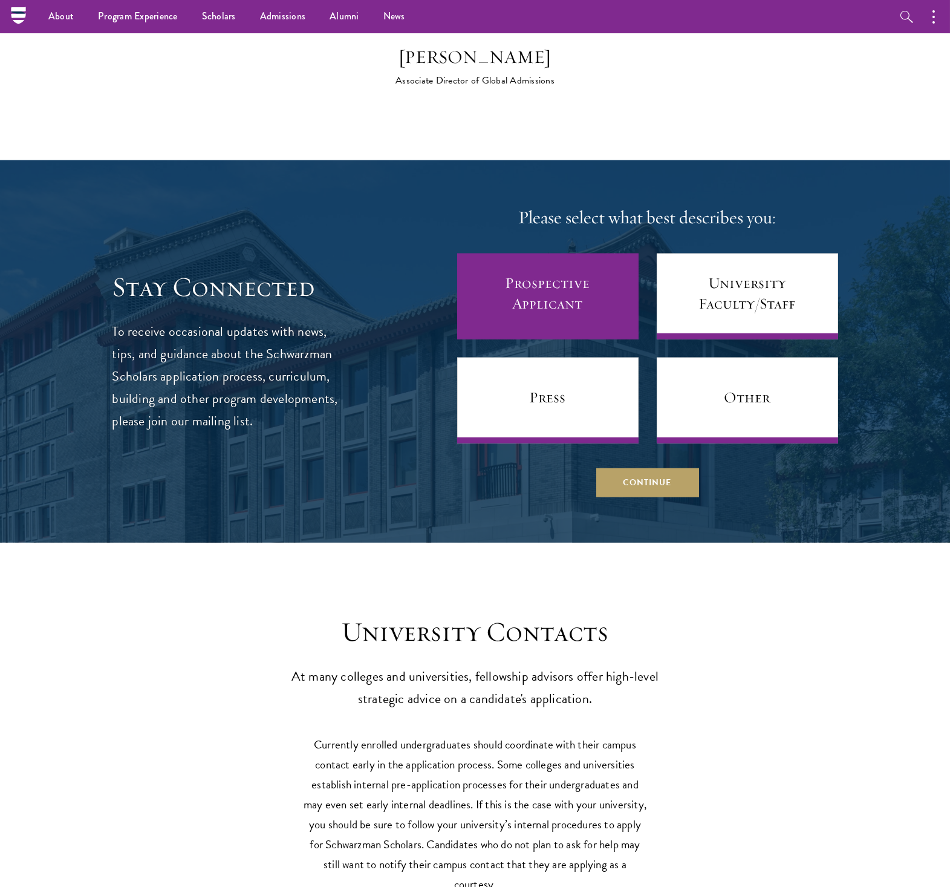
scroll to position [4598, 0]
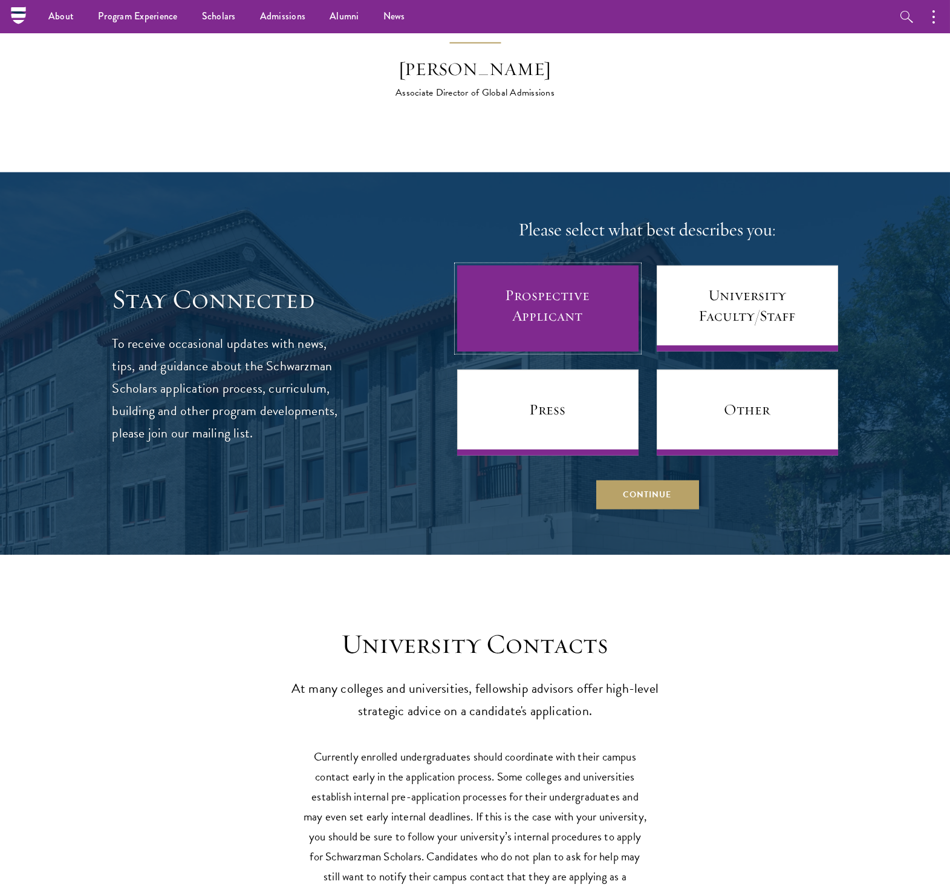
click at [528, 299] on link "Prospective Applicant" at bounding box center [548, 309] width 182 height 86
click at [559, 293] on link "Prospective Applicant" at bounding box center [548, 309] width 182 height 86
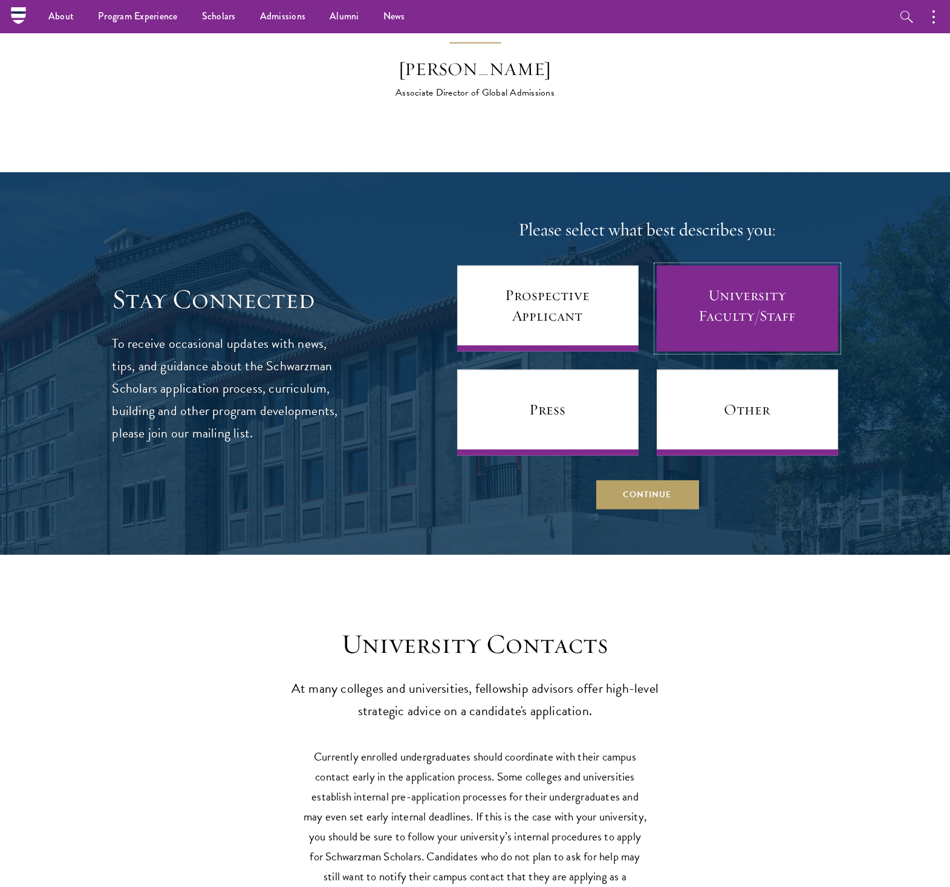
click at [749, 303] on link "University Faculty/Staff" at bounding box center [748, 309] width 182 height 86
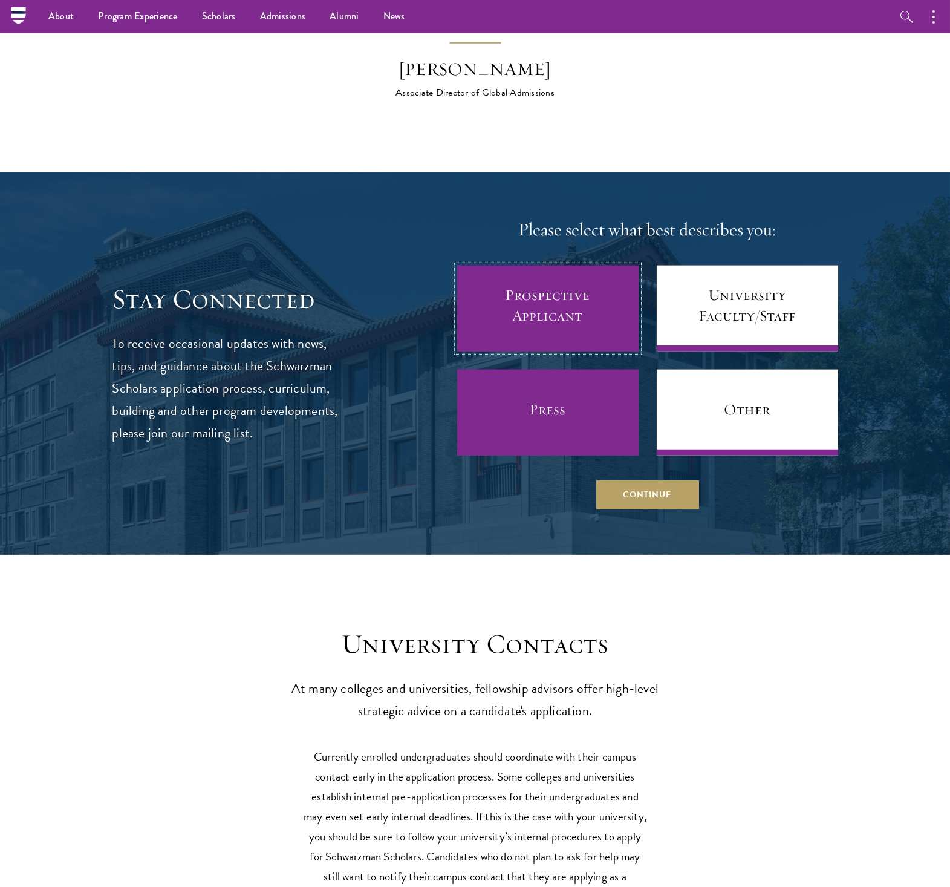
drag, startPoint x: 610, startPoint y: 282, endPoint x: 615, endPoint y: 356, distance: 73.9
click at [612, 284] on link "Prospective Applicant" at bounding box center [548, 309] width 182 height 86
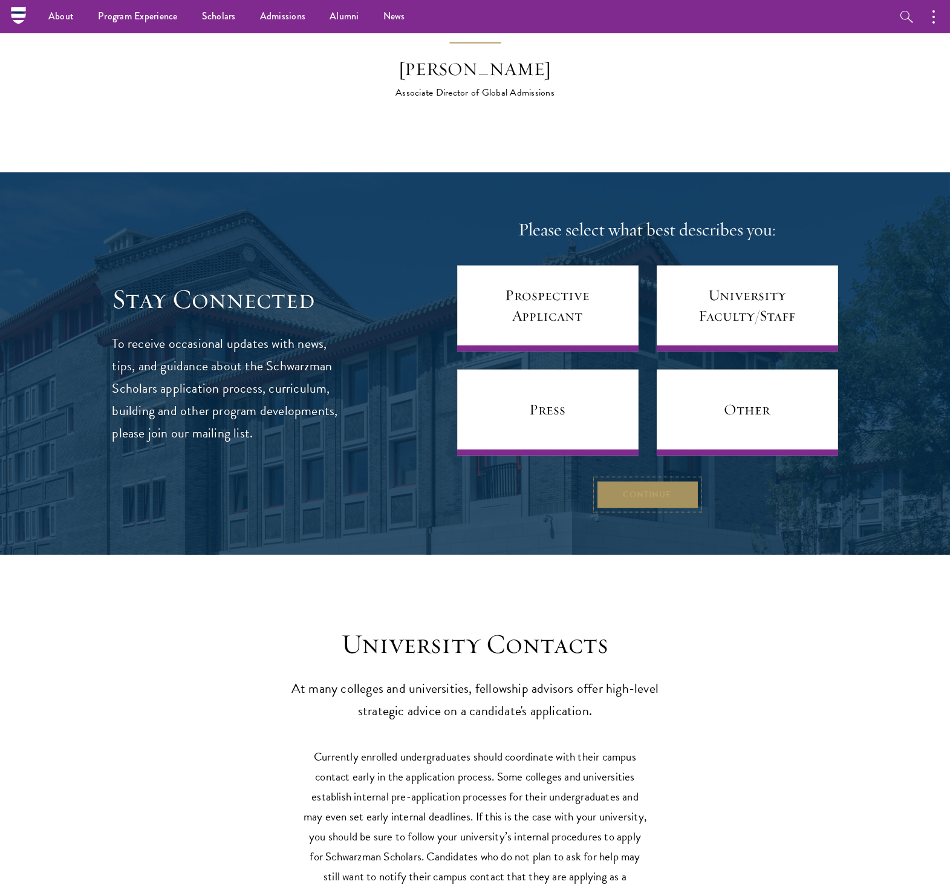
click at [628, 480] on button "Continue" at bounding box center [648, 494] width 103 height 29
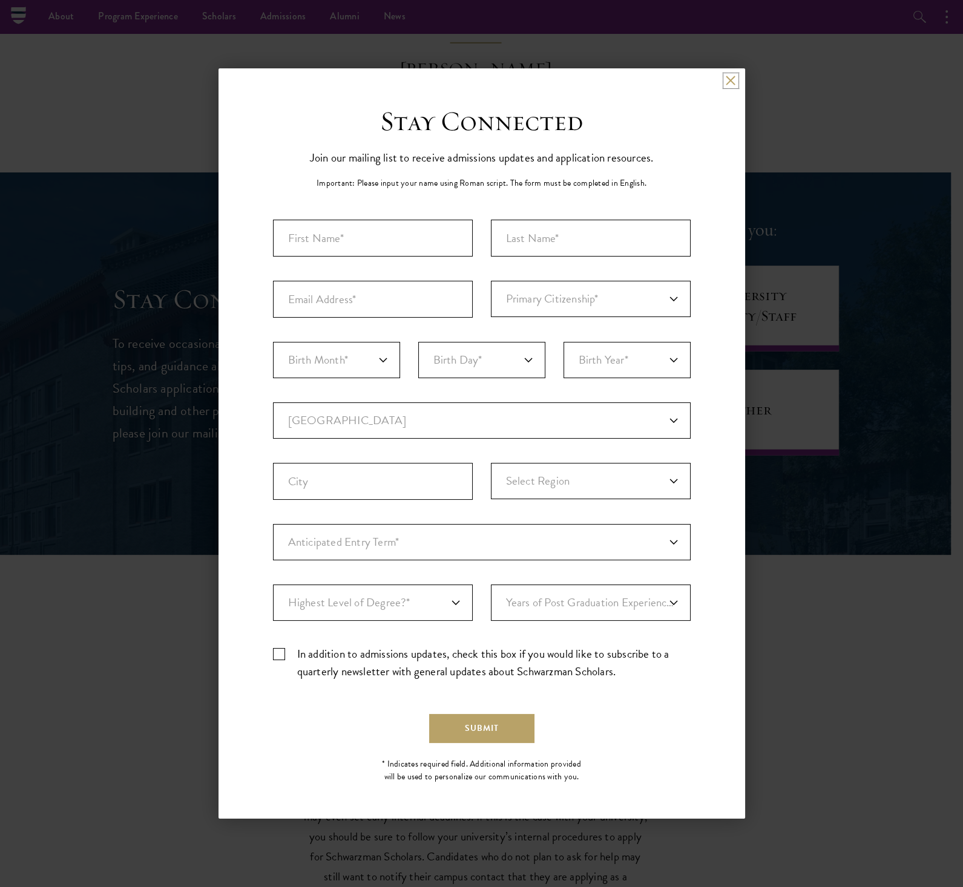
click at [729, 83] on button at bounding box center [730, 81] width 10 height 10
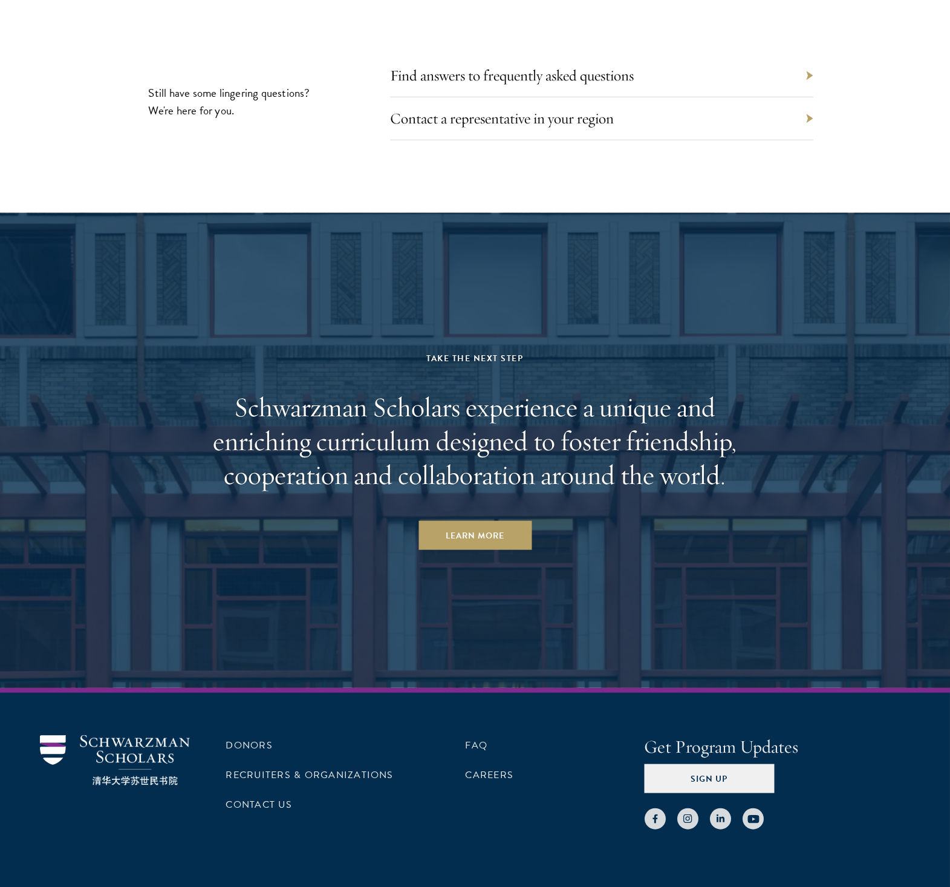
scroll to position [5558, 0]
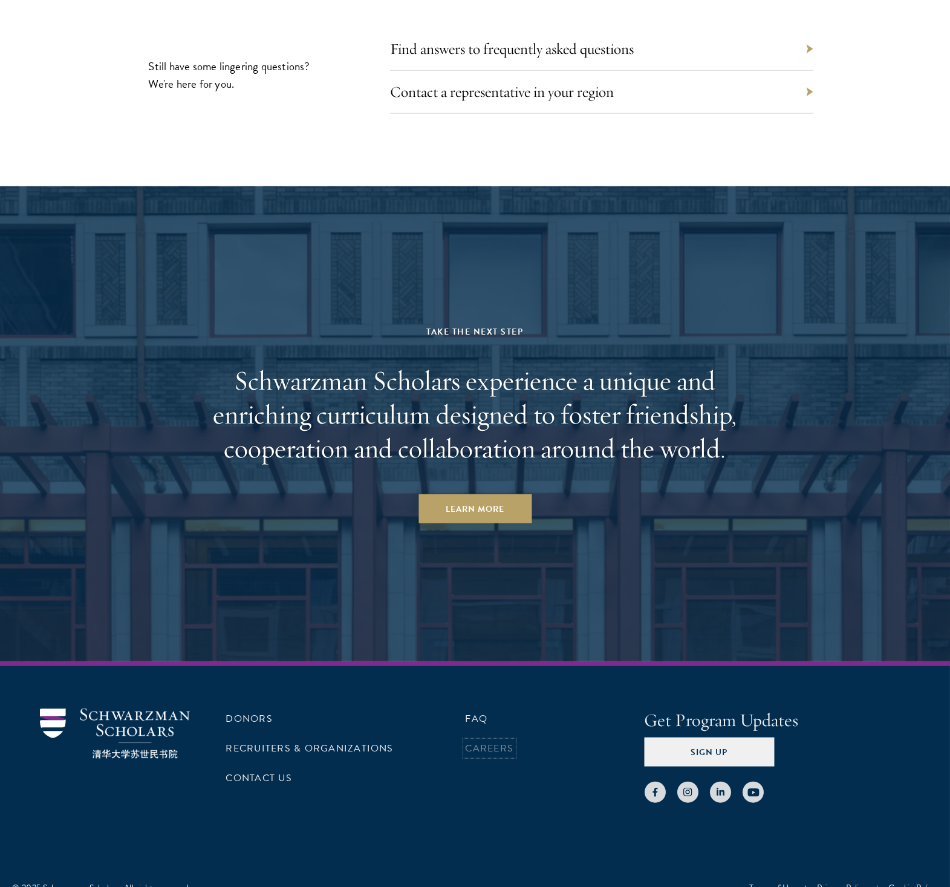
click at [482, 741] on link "Careers" at bounding box center [490, 748] width 48 height 15
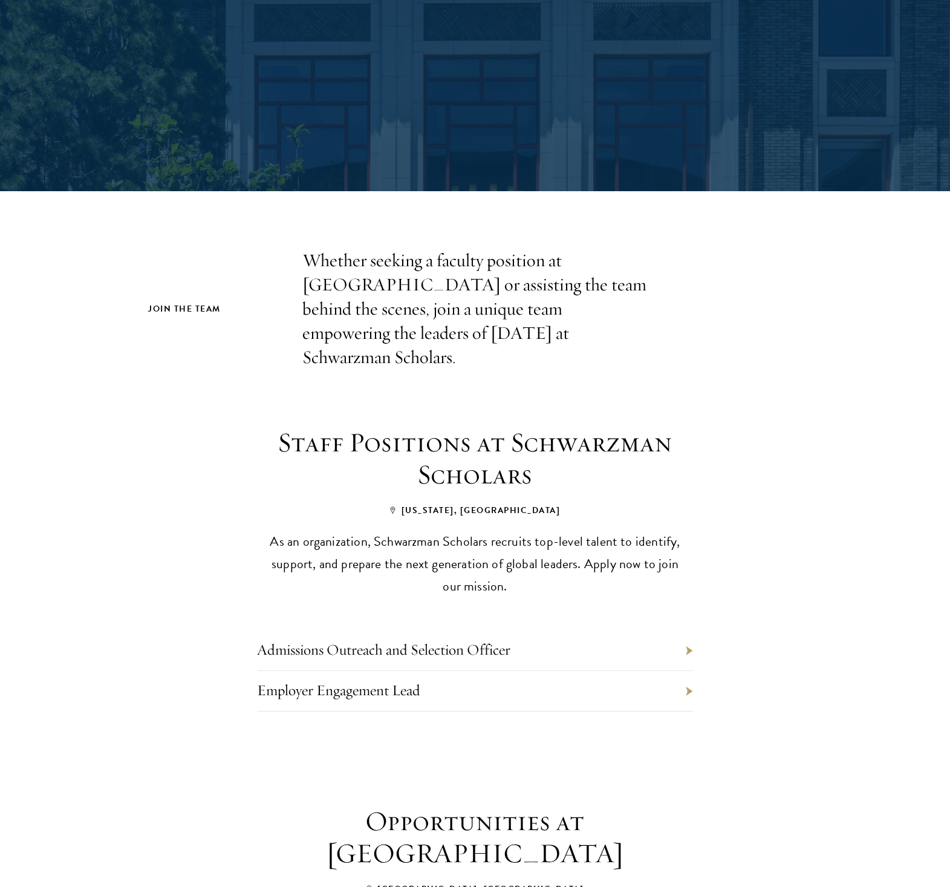
scroll to position [484, 0]
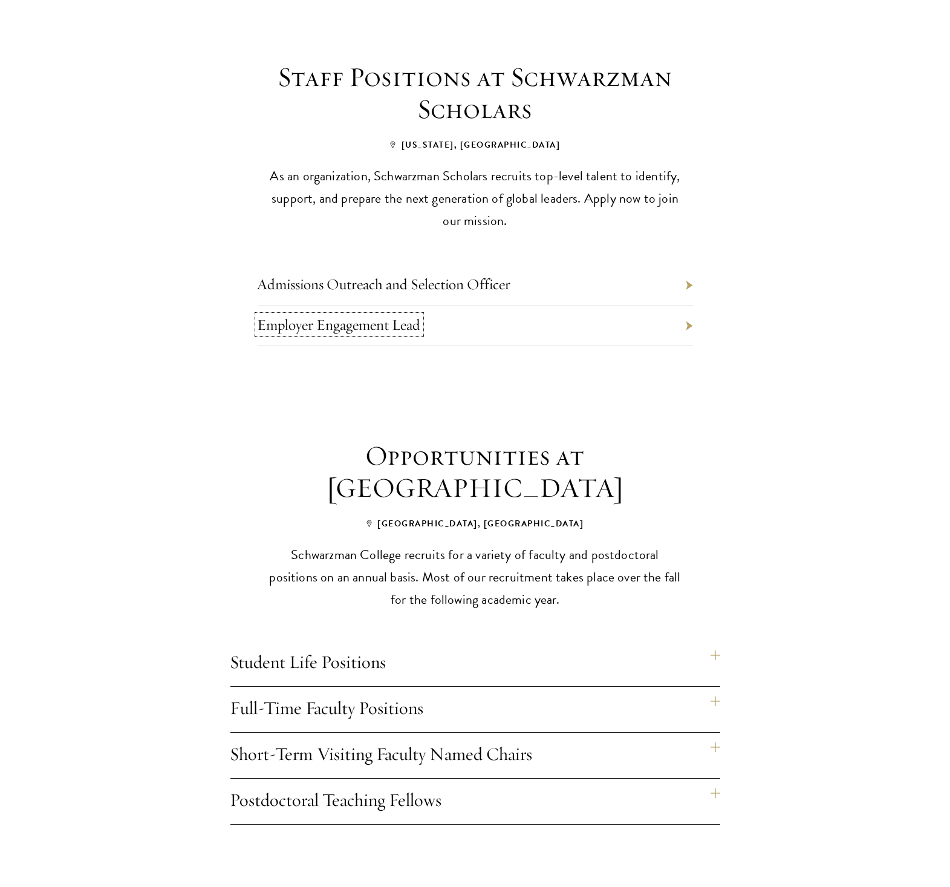
click at [334, 315] on link "Employer Engagement Lead" at bounding box center [339, 324] width 163 height 19
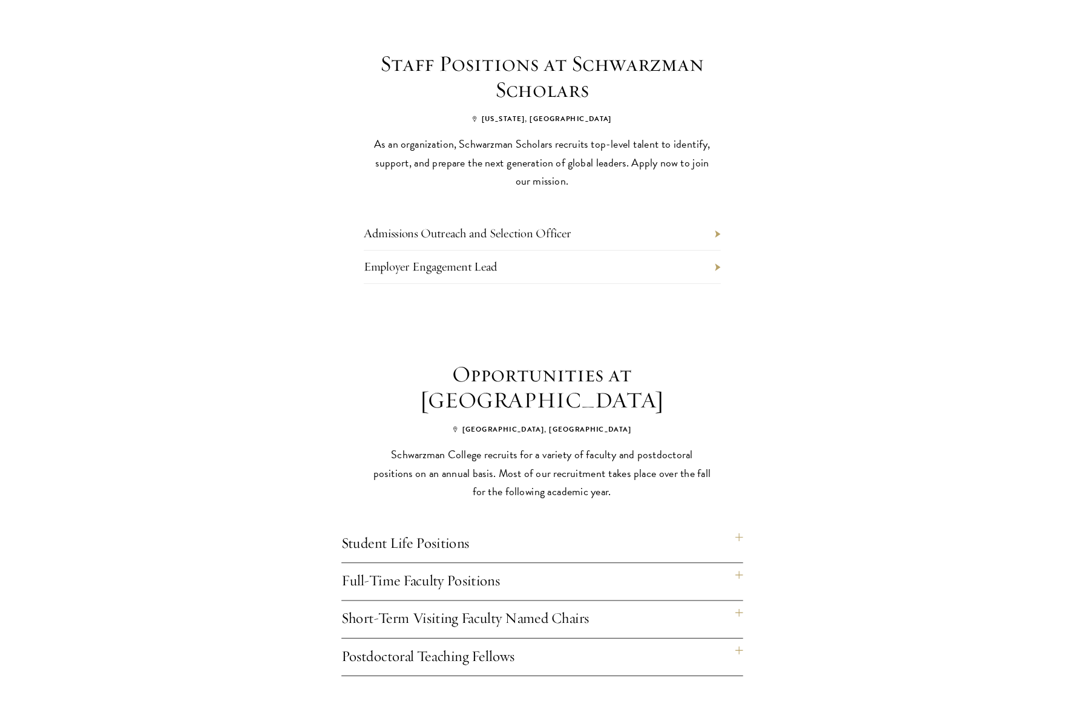
scroll to position [0, 0]
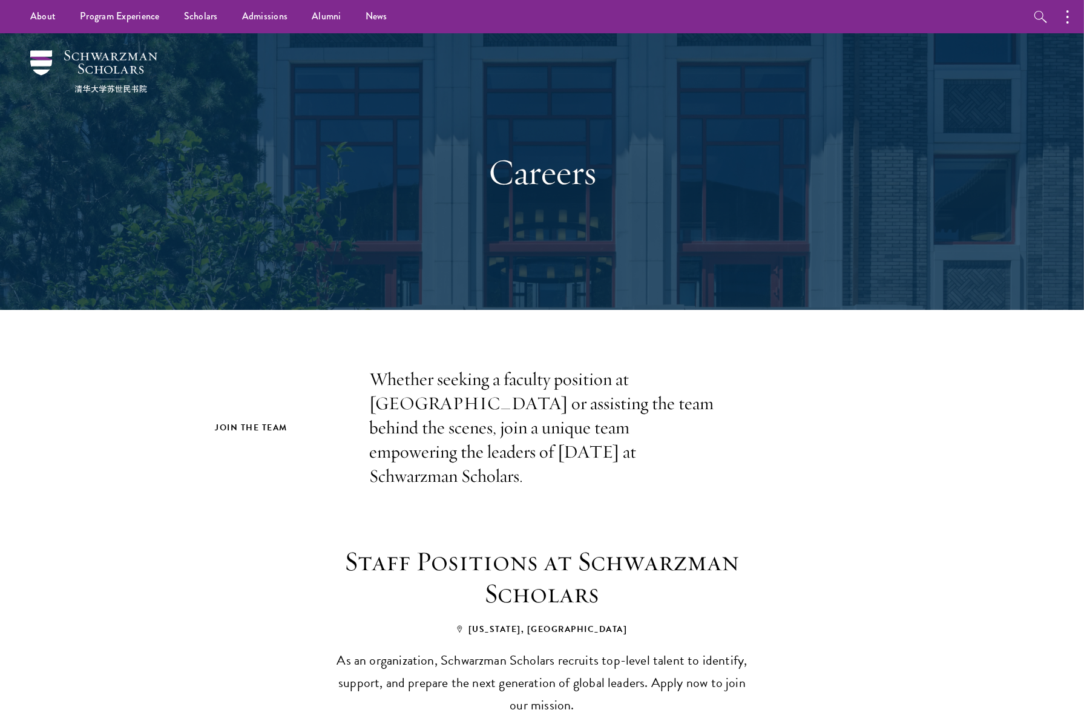
drag, startPoint x: 42, startPoint y: 673, endPoint x: 82, endPoint y: 669, distance: 40.1
click at [42, 673] on section "Staff Positions at Schwarzman Scholars New York, NY As an organization, Schwarz…" at bounding box center [542, 705] width 1084 height 321
